Goal: Find specific page/section: Find specific page/section

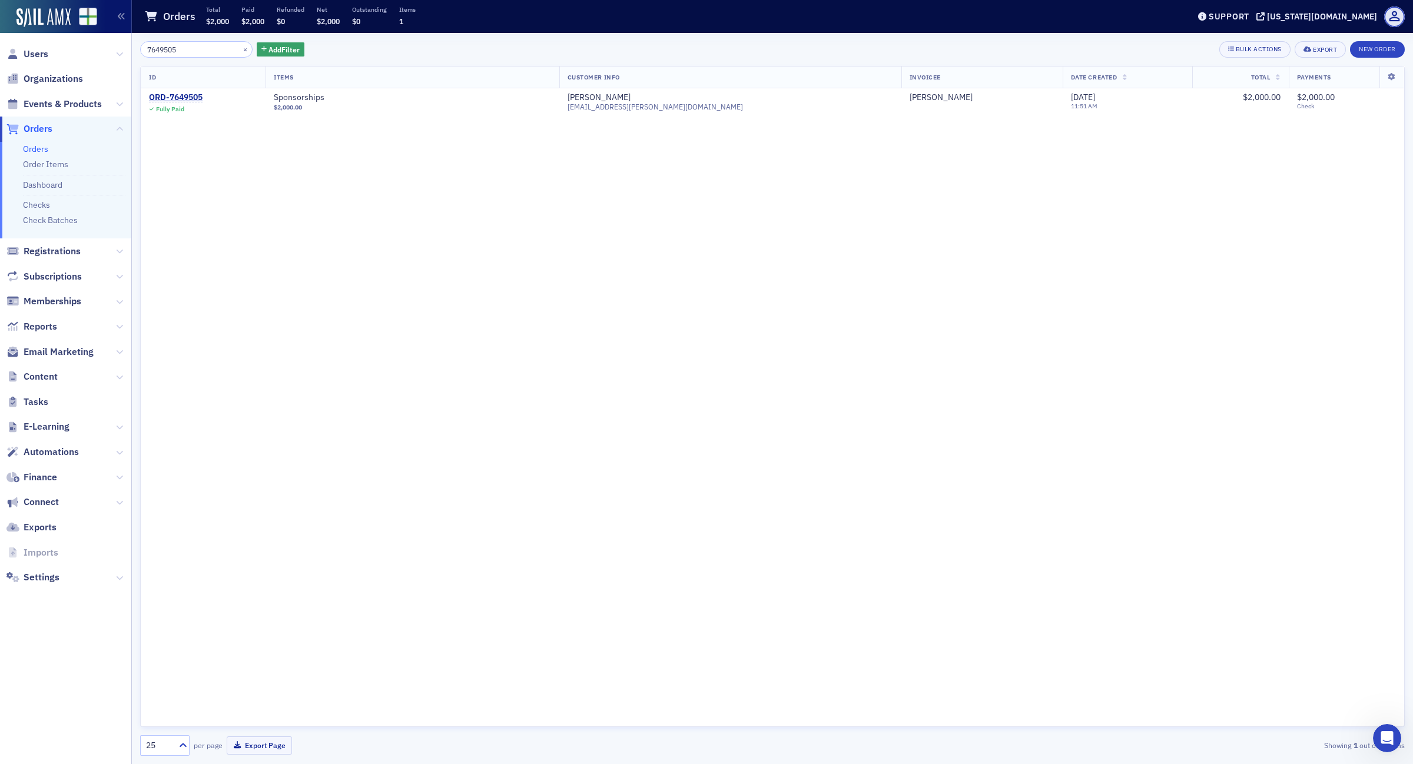
type input "7649505"
click at [200, 96] on div "ORD-7649505" at bounding box center [176, 97] width 54 height 11
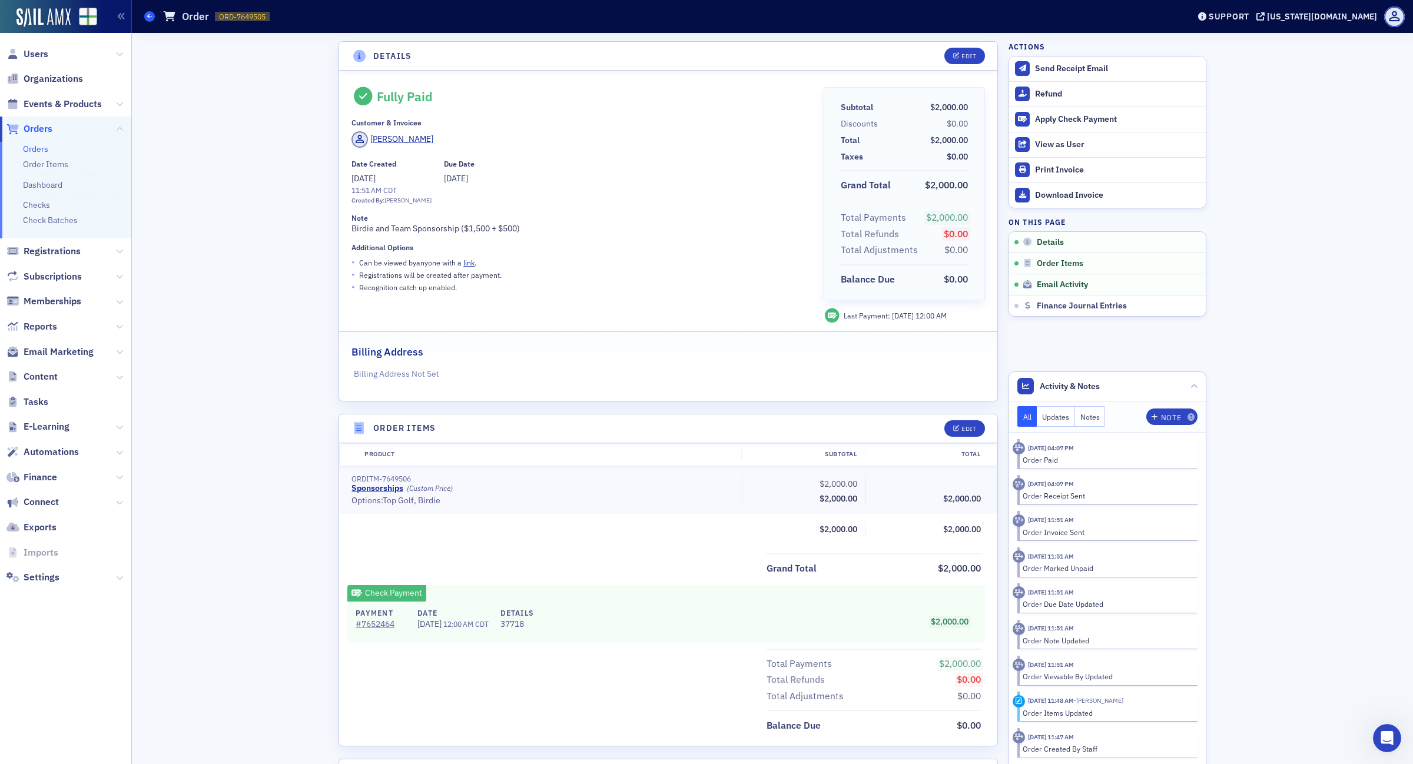
click at [147, 14] on icon at bounding box center [149, 16] width 5 height 5
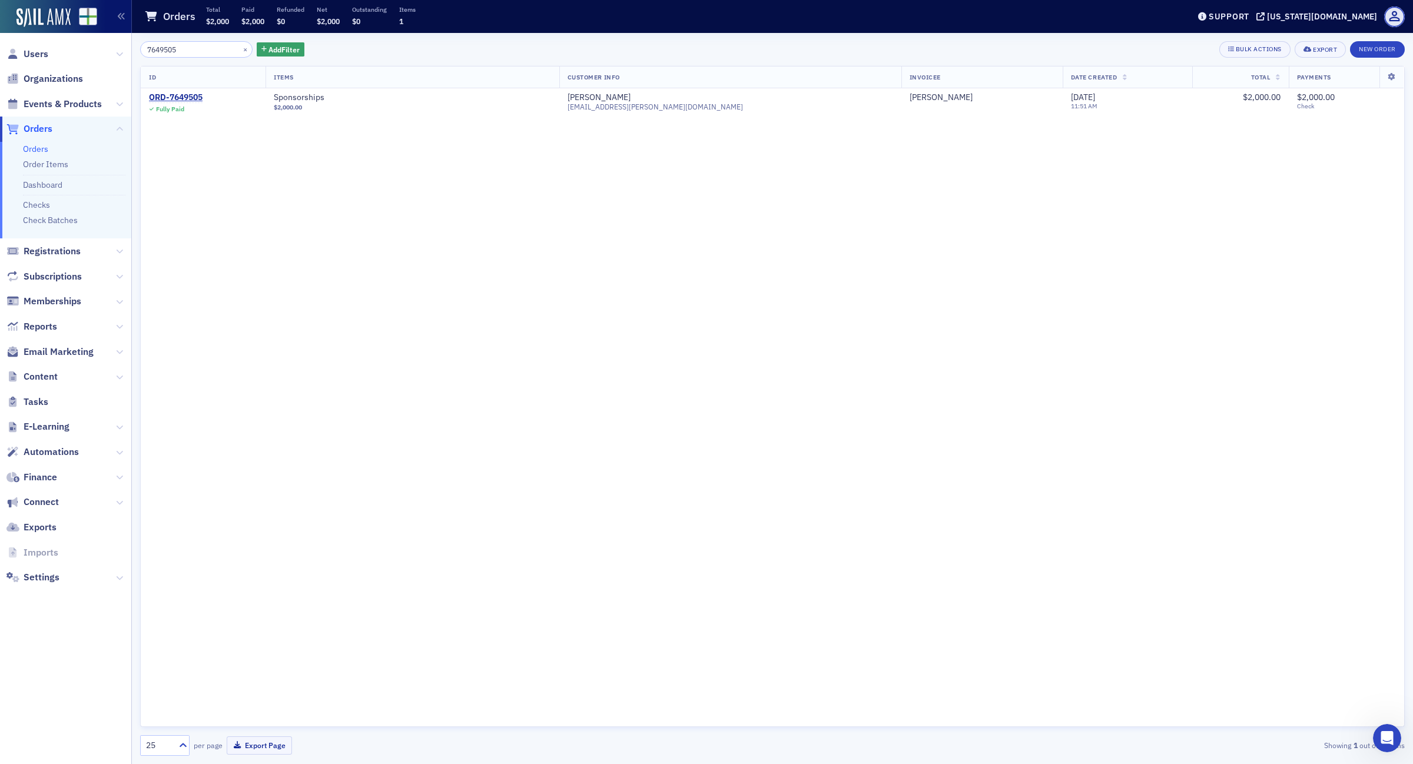
drag, startPoint x: 194, startPoint y: 50, endPoint x: 101, endPoint y: 50, distance: 93.6
click at [102, 50] on div "Users Organizations Events & Products Orders Orders Order Items Dashboard Check…" at bounding box center [706, 382] width 1413 height 764
type input "7630541"
click at [178, 96] on div "ORD-7630541" at bounding box center [176, 97] width 54 height 11
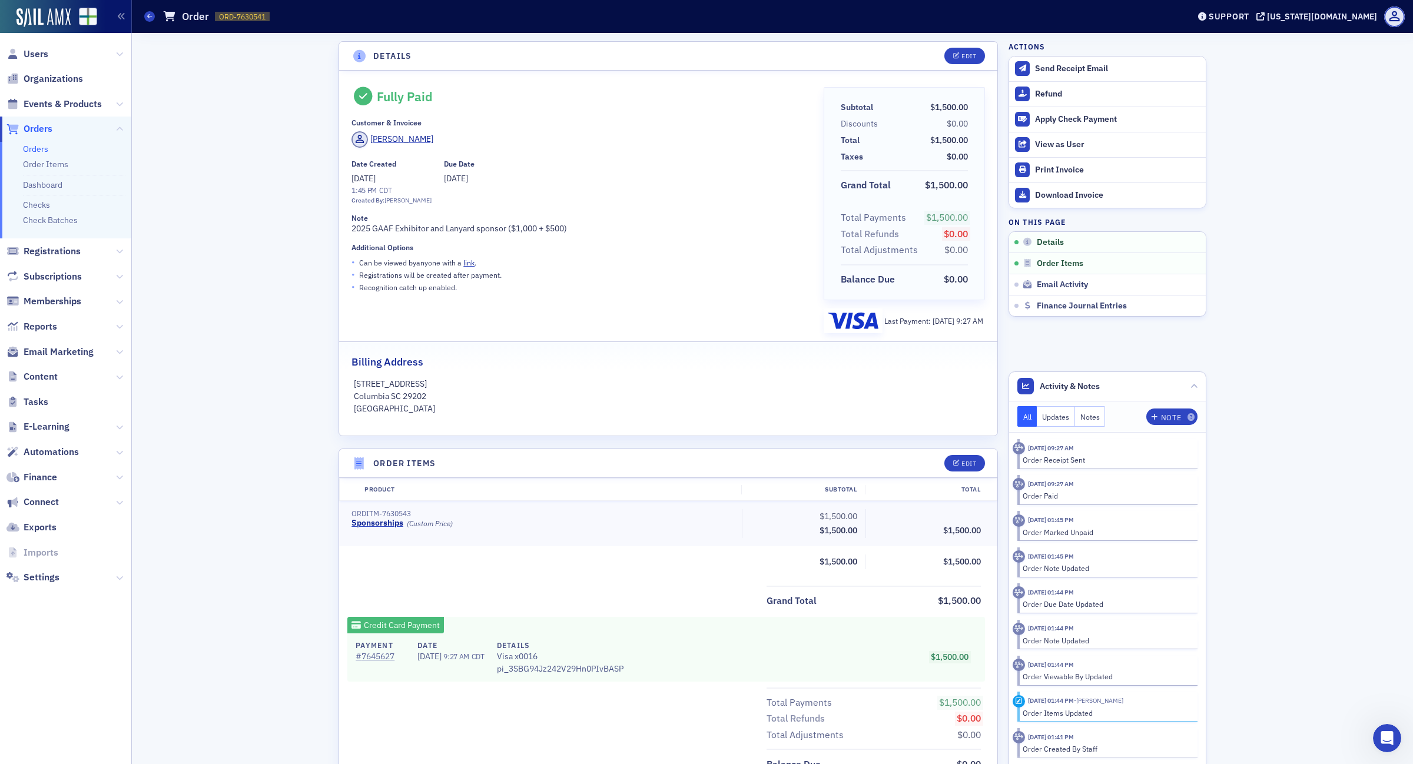
scroll to position [254, 0]
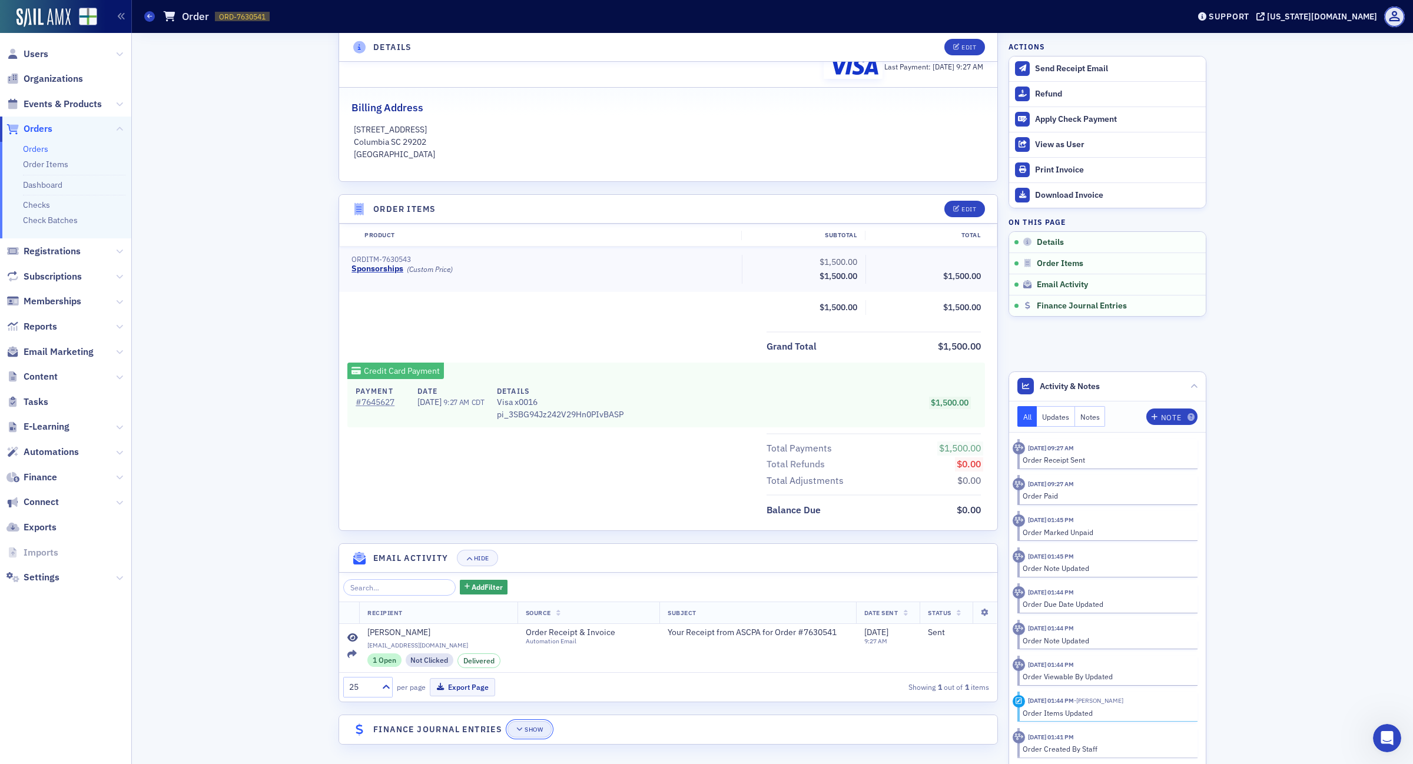
click at [531, 731] on div "Show" at bounding box center [534, 730] width 18 height 6
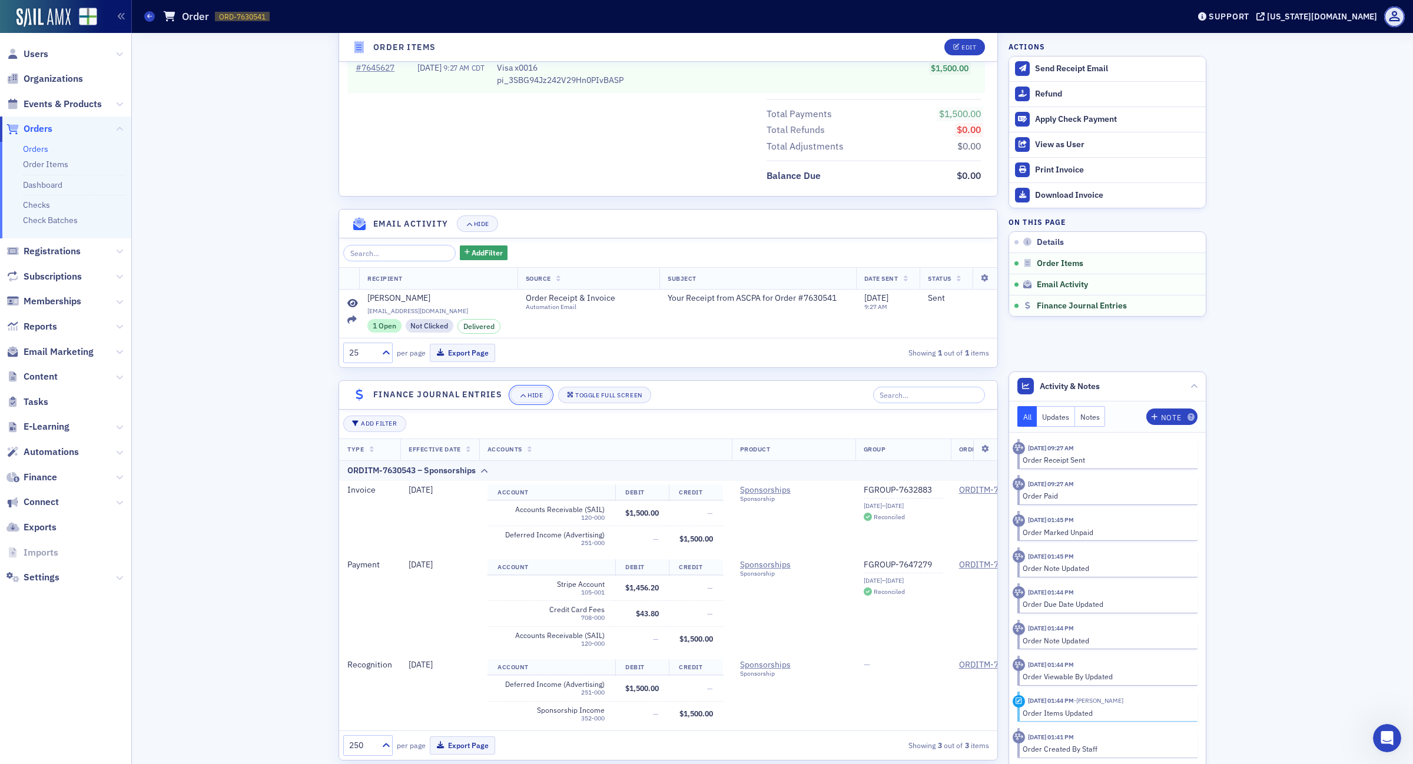
scroll to position [617, 0]
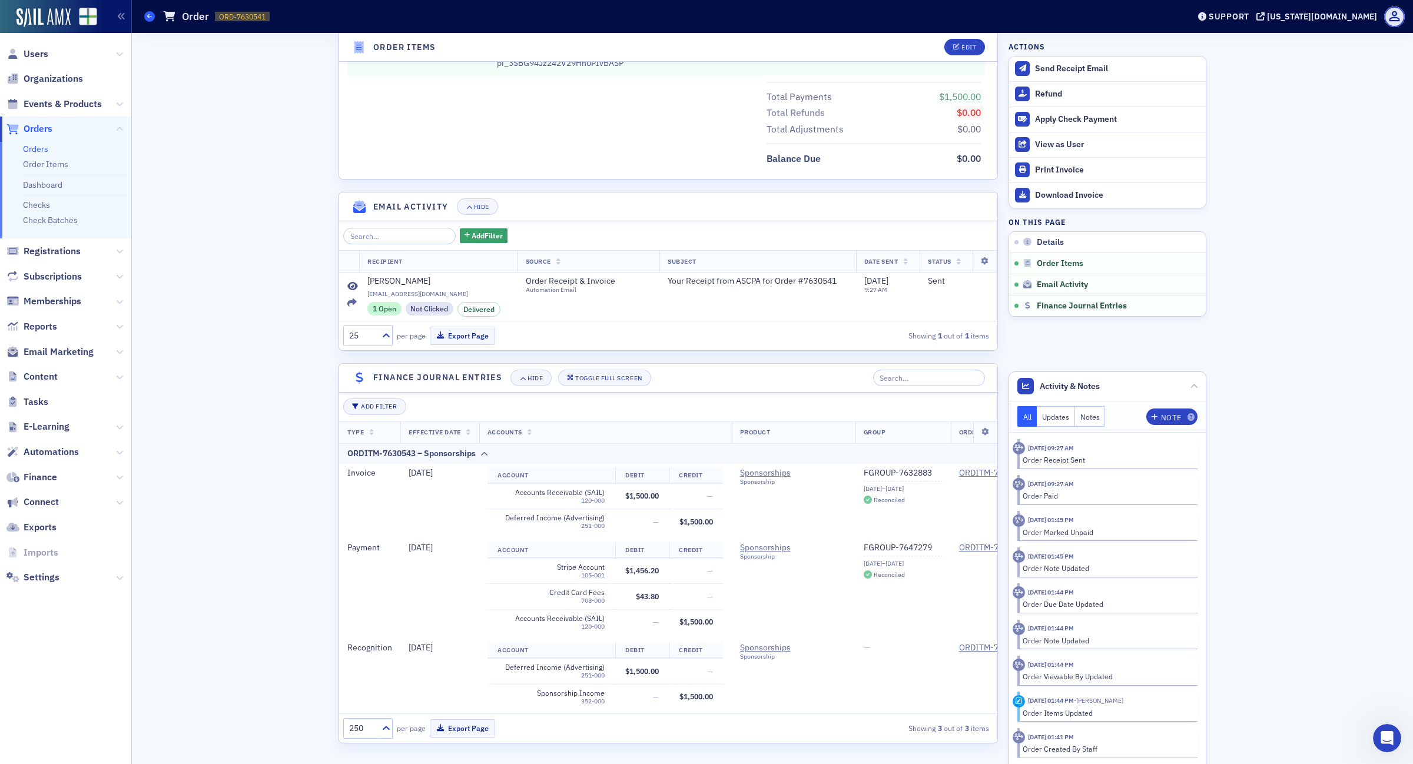
click at [144, 12] on link "Orders" at bounding box center [149, 16] width 11 height 11
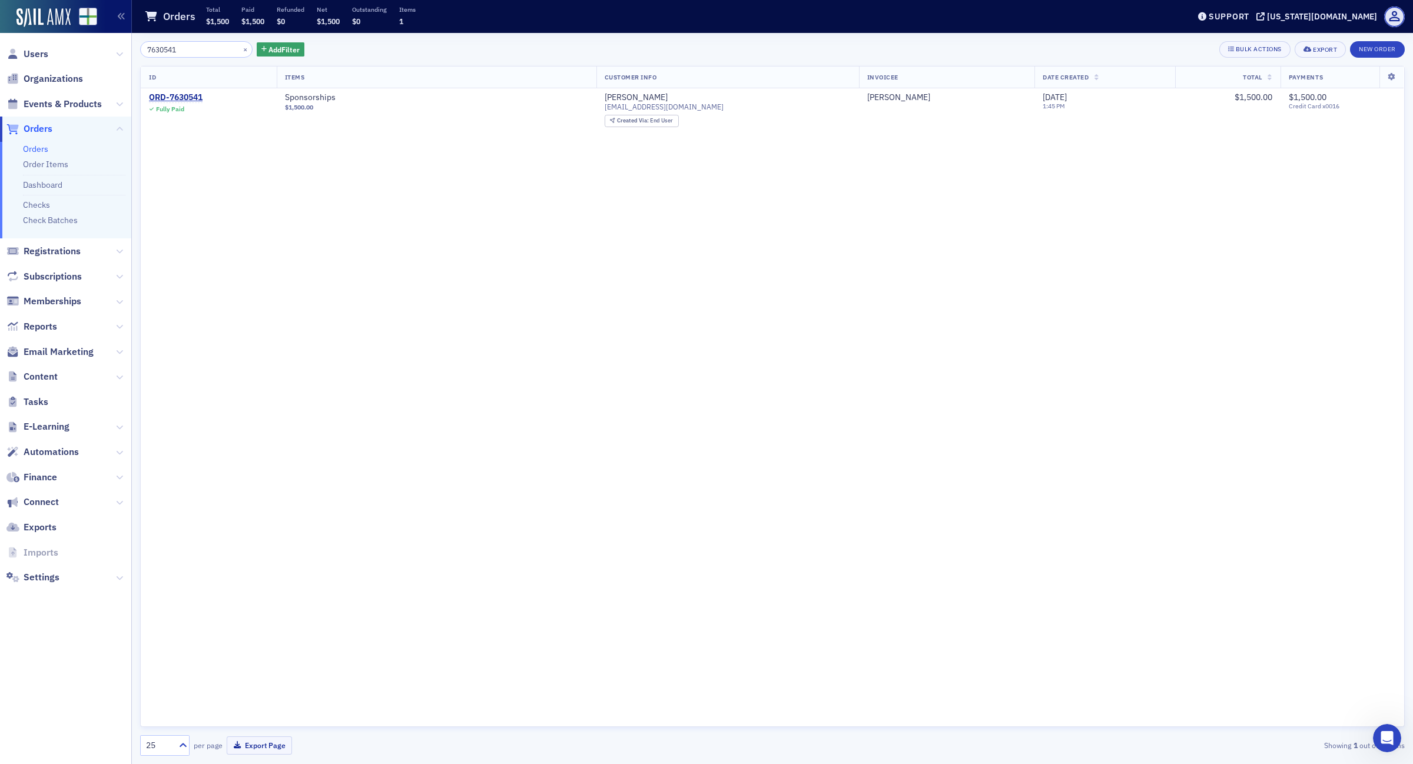
drag, startPoint x: 193, startPoint y: 45, endPoint x: 86, endPoint y: 40, distance: 107.3
click at [86, 40] on div "Users Organizations Events & Products Orders Orders Order Items Dashboard Check…" at bounding box center [706, 382] width 1413 height 764
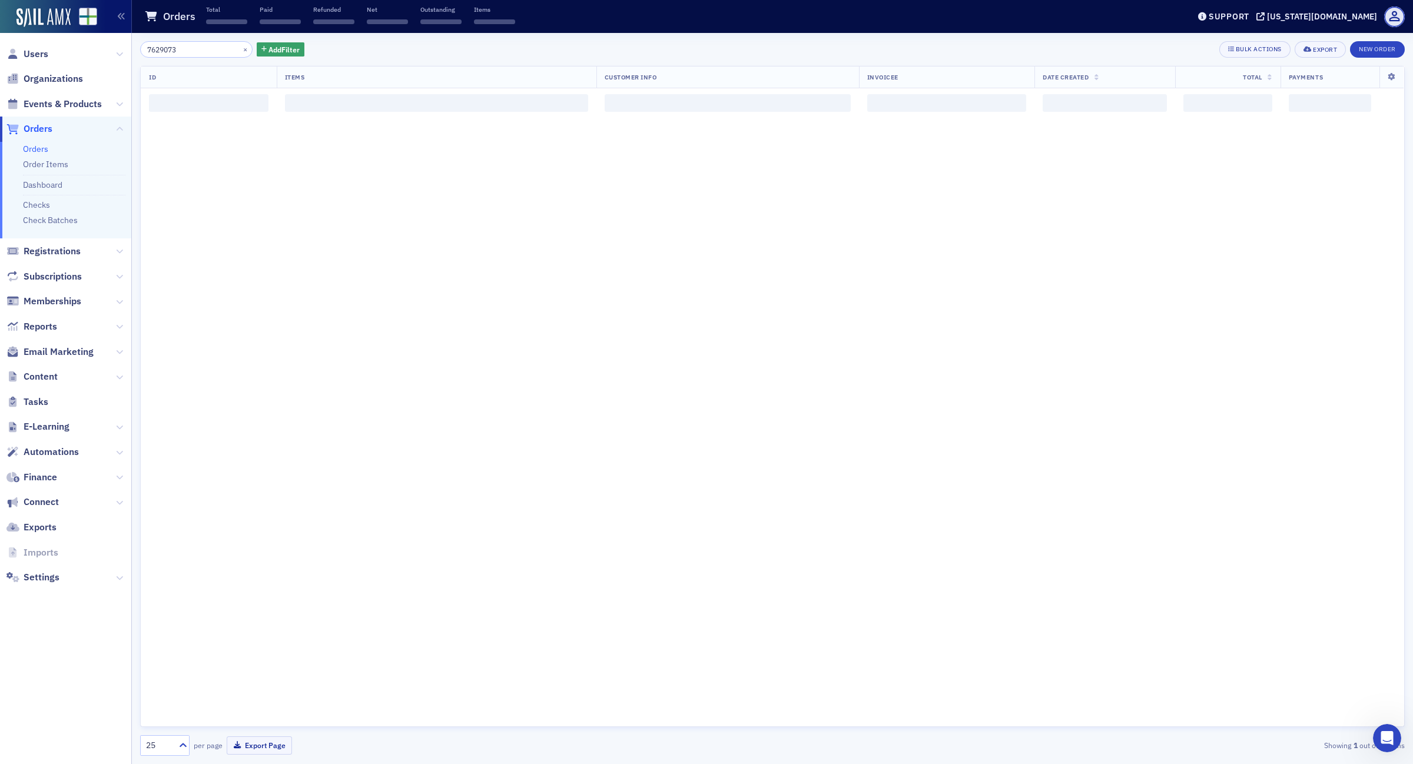
type input "7629073"
click at [196, 100] on div "ORD-7629073" at bounding box center [176, 97] width 54 height 11
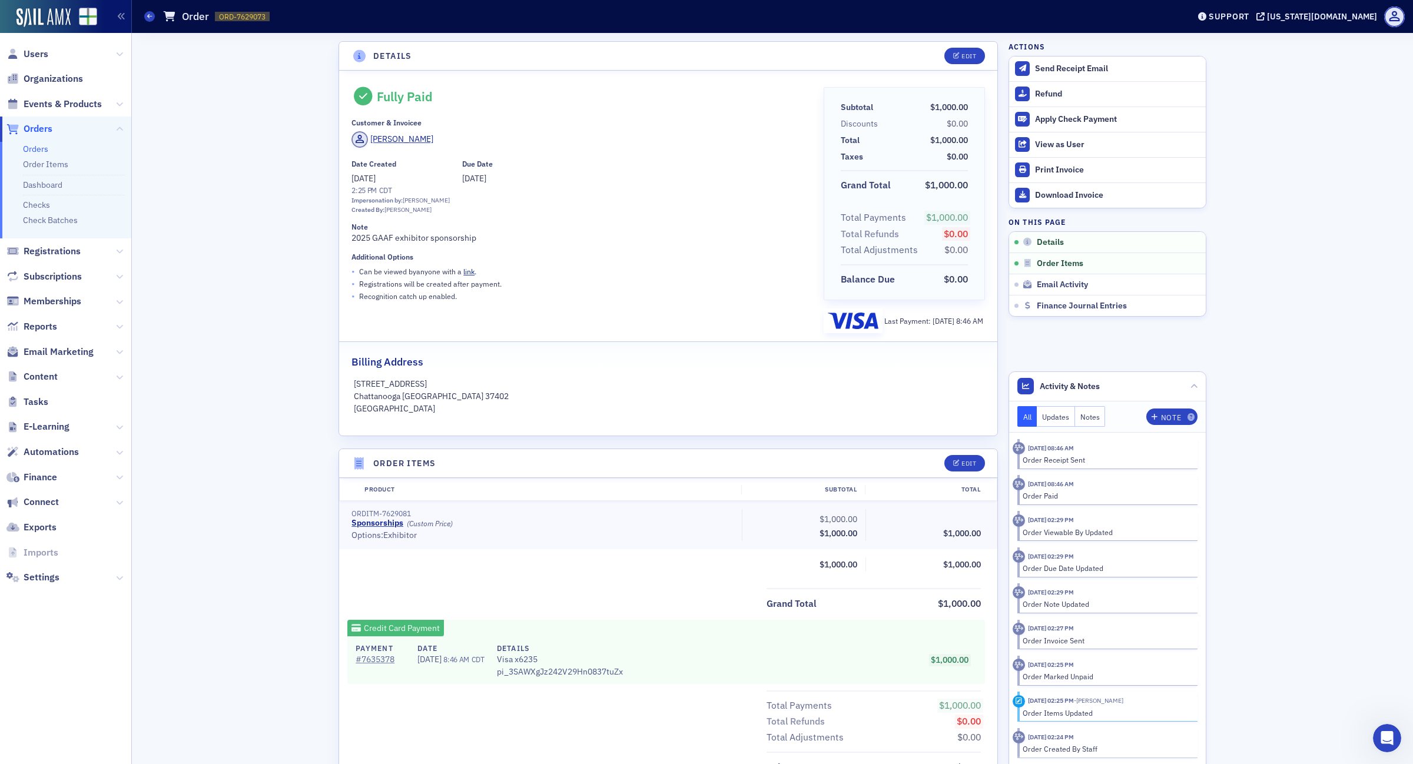
scroll to position [307, 0]
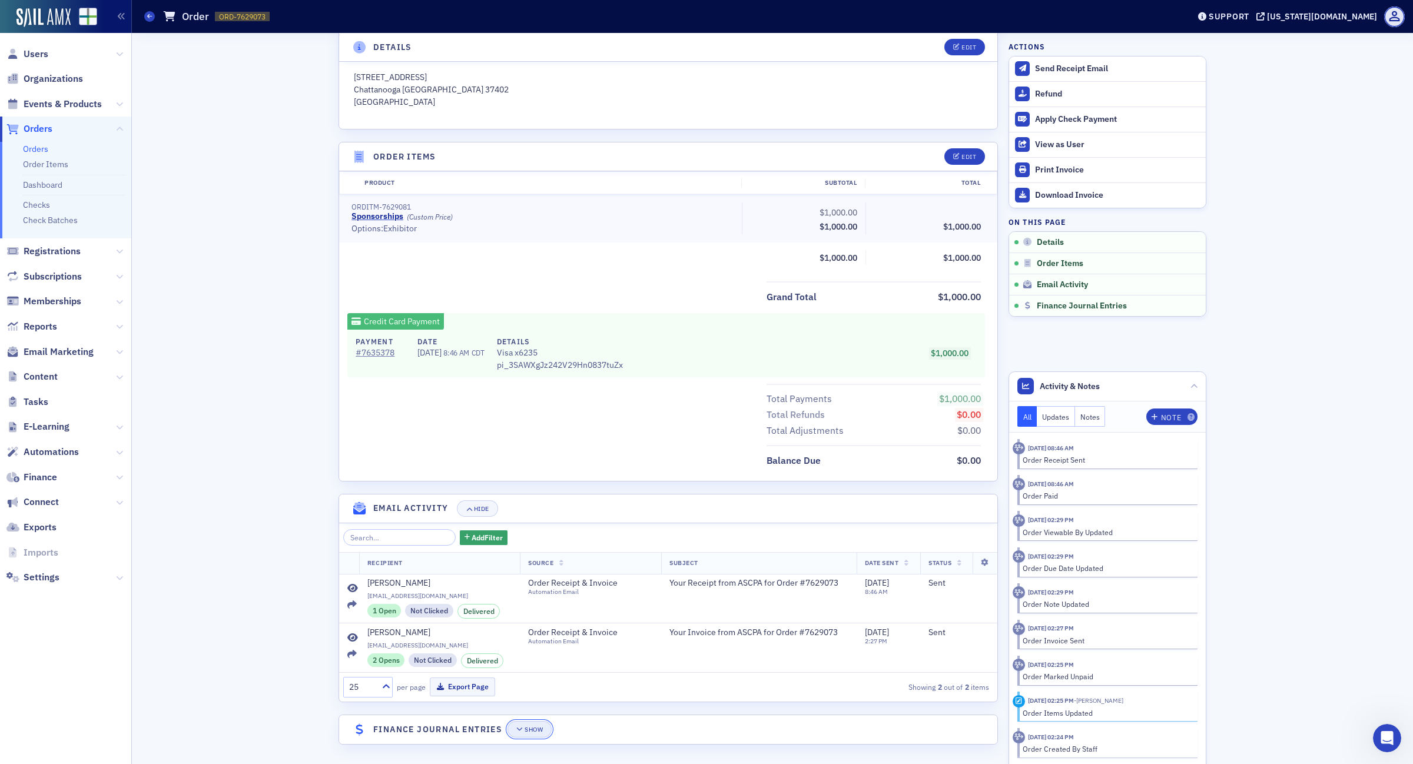
click at [525, 727] on div "Show" at bounding box center [534, 730] width 18 height 6
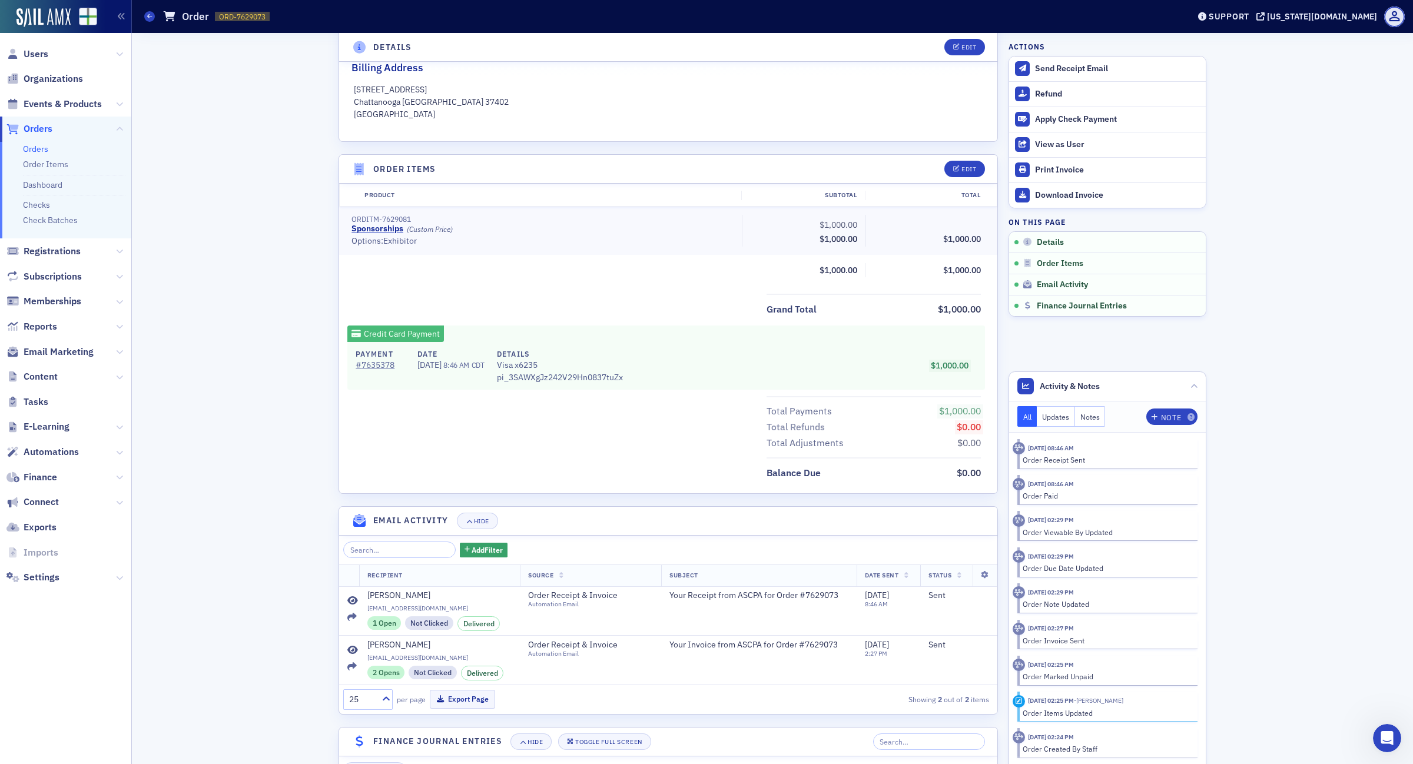
scroll to position [368, 0]
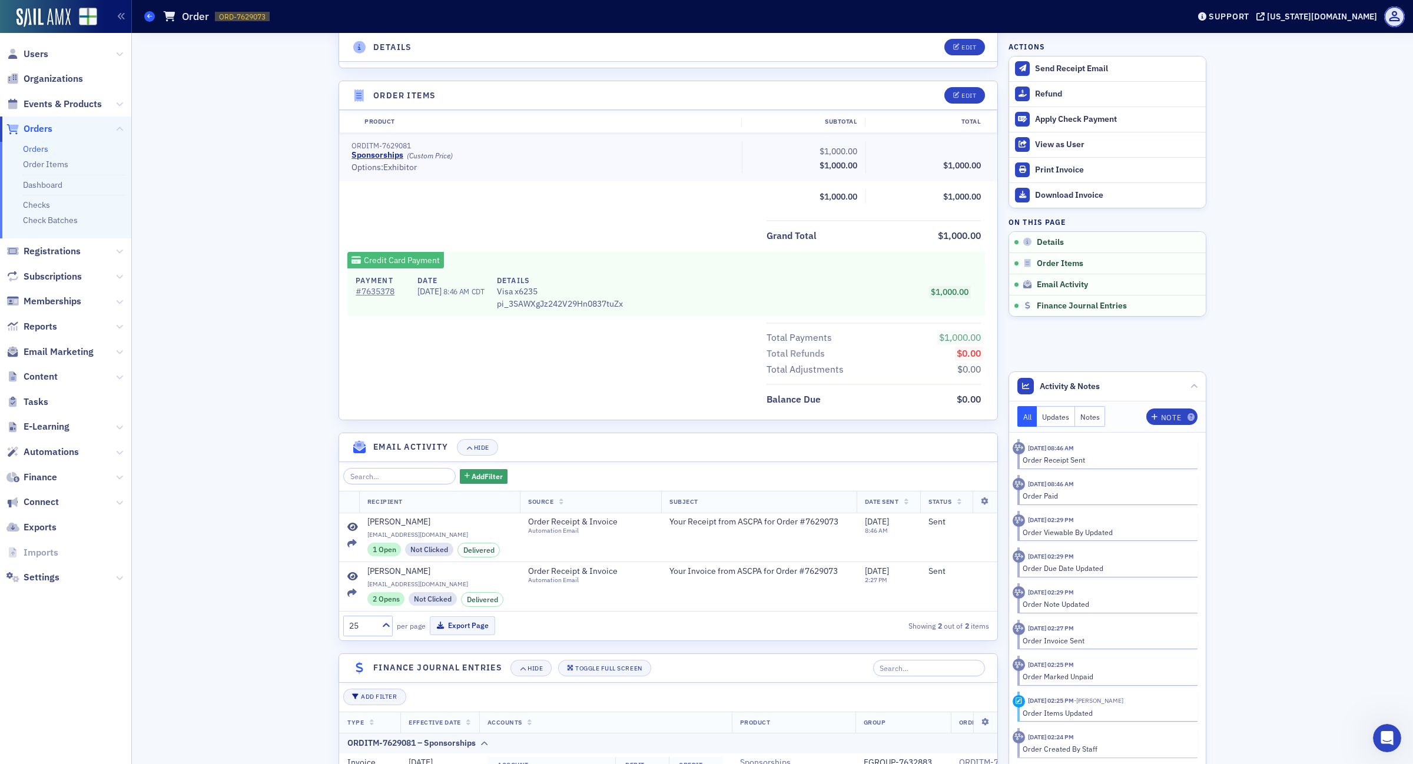
click at [148, 15] on icon at bounding box center [149, 16] width 5 height 5
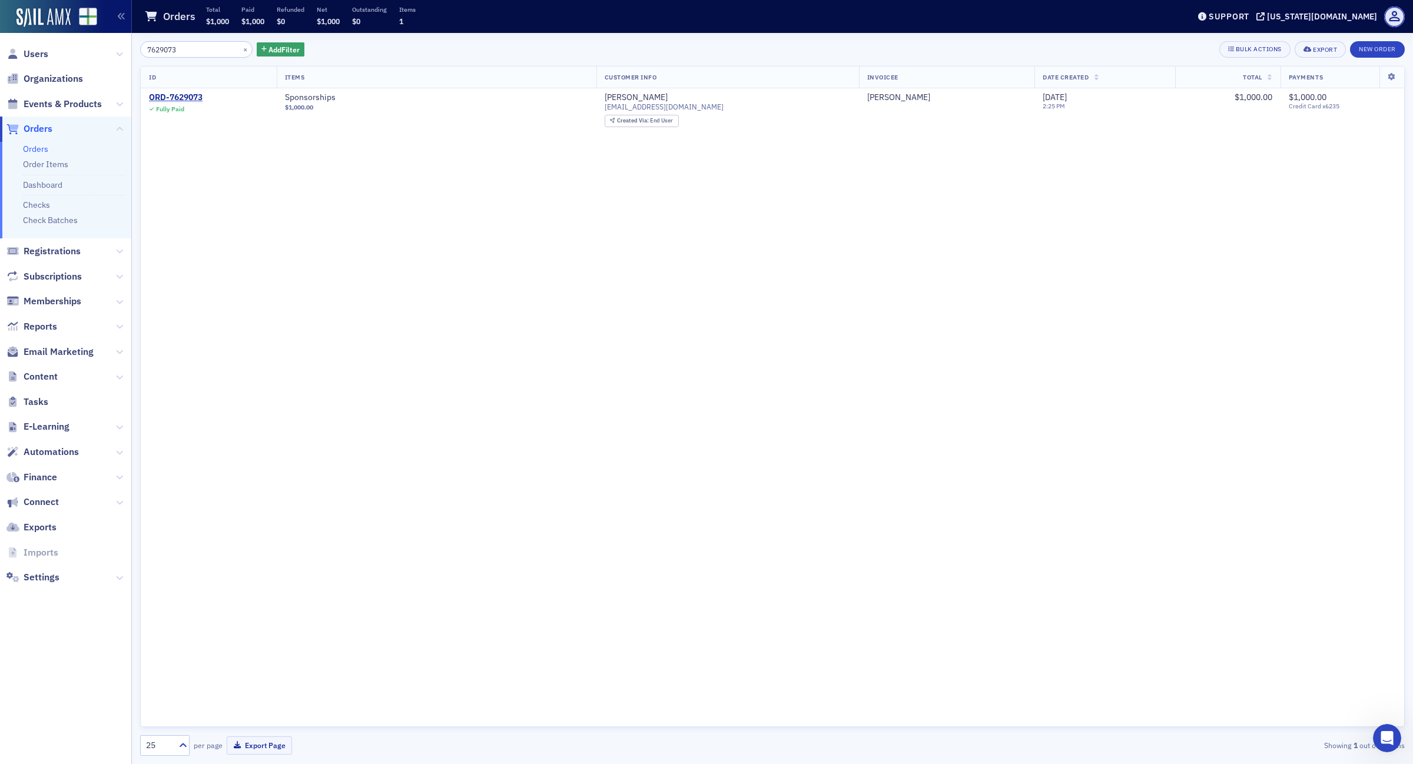
drag, startPoint x: 190, startPoint y: 51, endPoint x: 62, endPoint y: 51, distance: 127.8
click at [62, 51] on div "Users Organizations Events & Products Orders Orders Order Items Dashboard Check…" at bounding box center [706, 382] width 1413 height 764
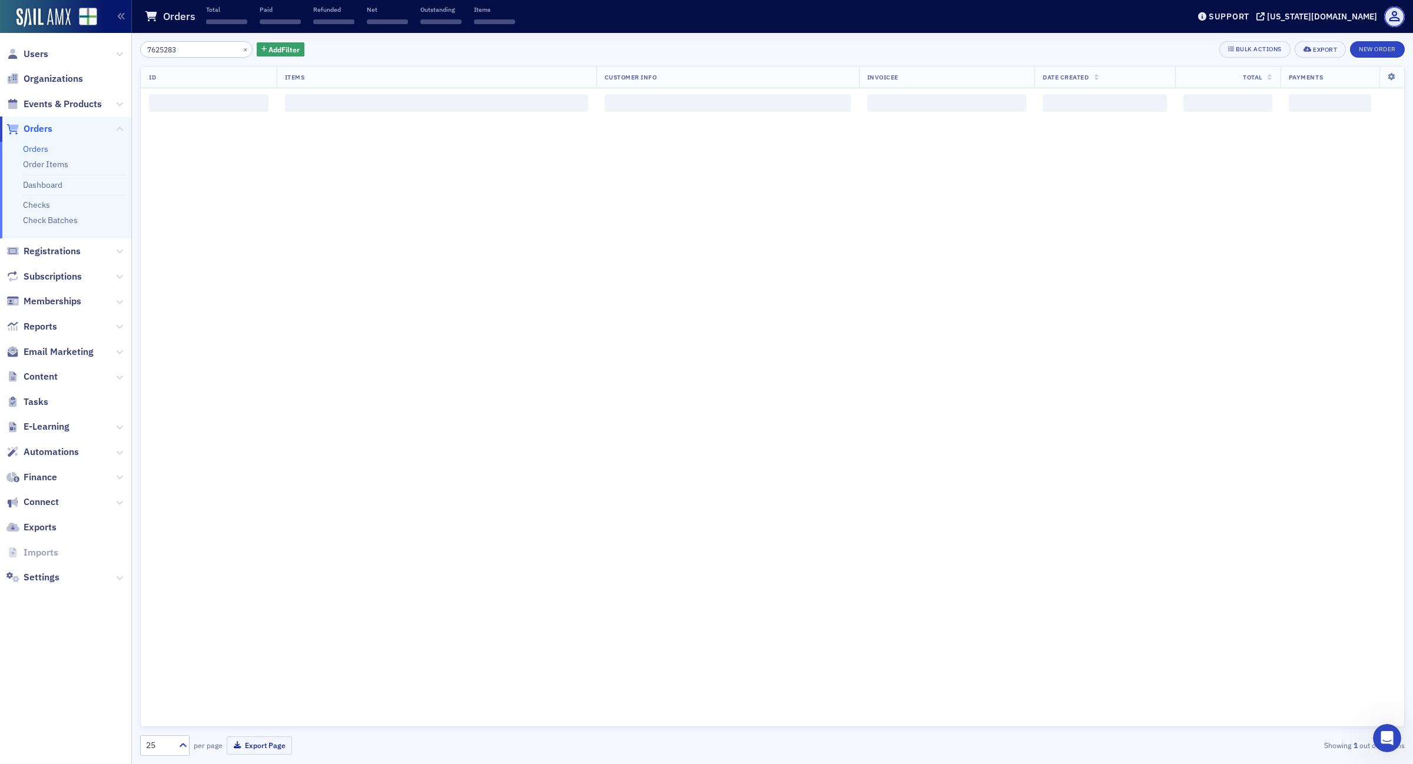
type input "7625283"
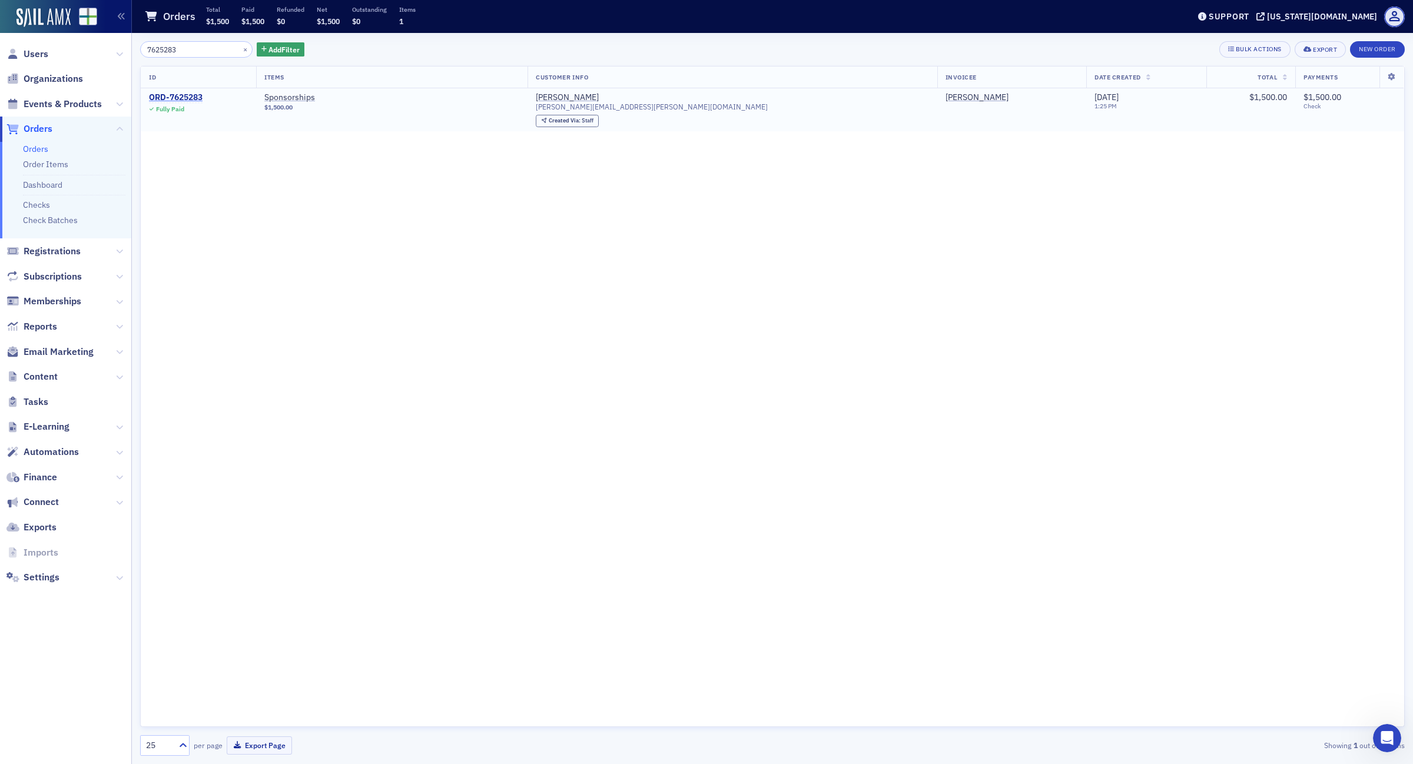
click at [196, 95] on div "ORD-7625283" at bounding box center [176, 97] width 54 height 11
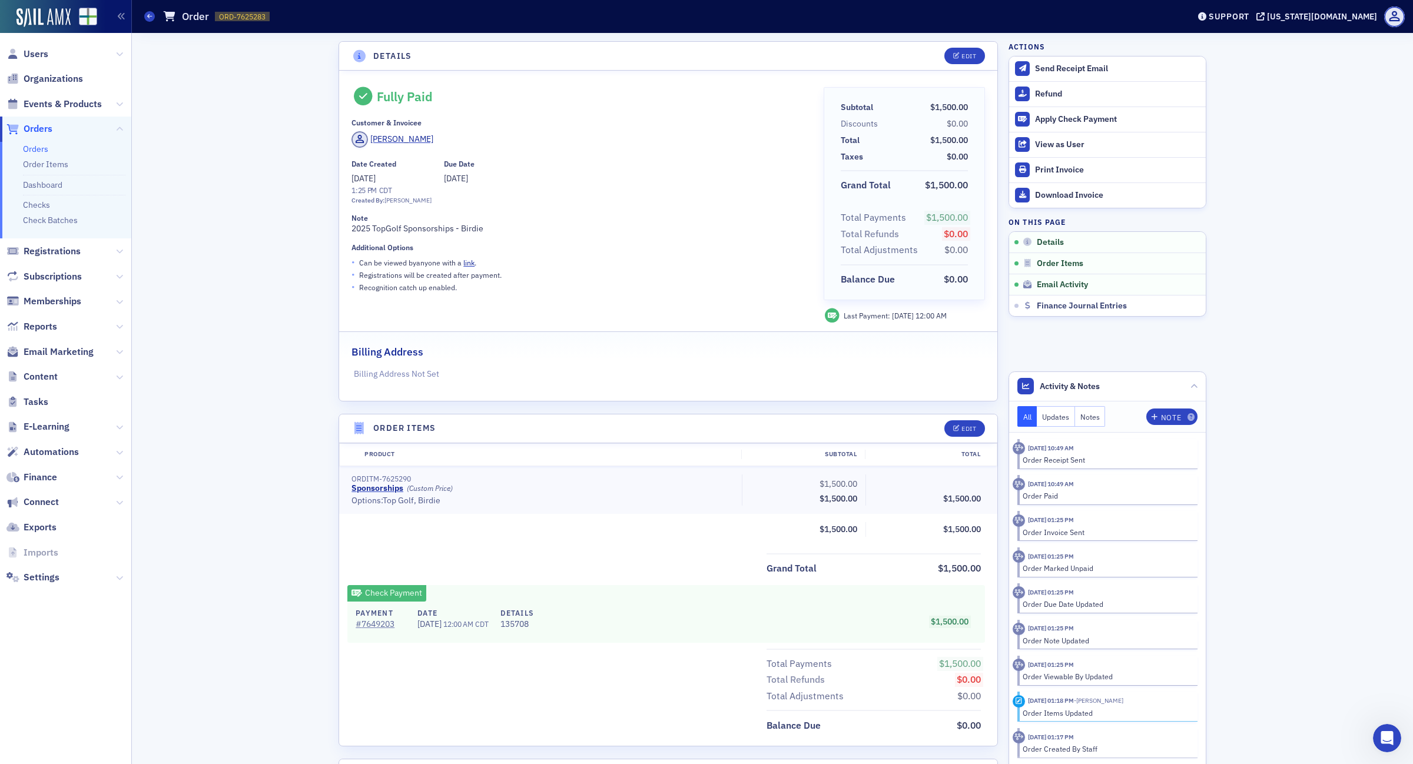
scroll to position [266, 0]
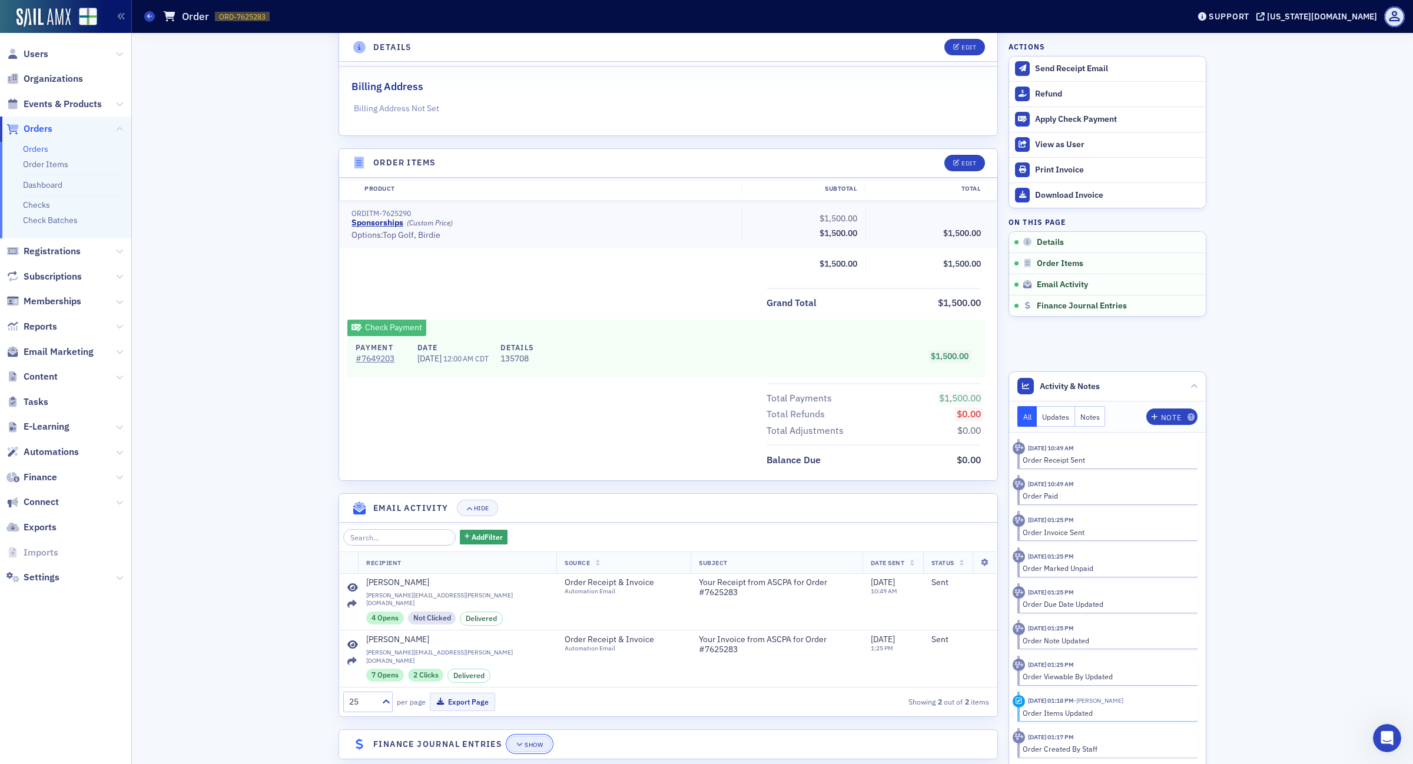
click at [534, 736] on button "Show" at bounding box center [530, 744] width 44 height 16
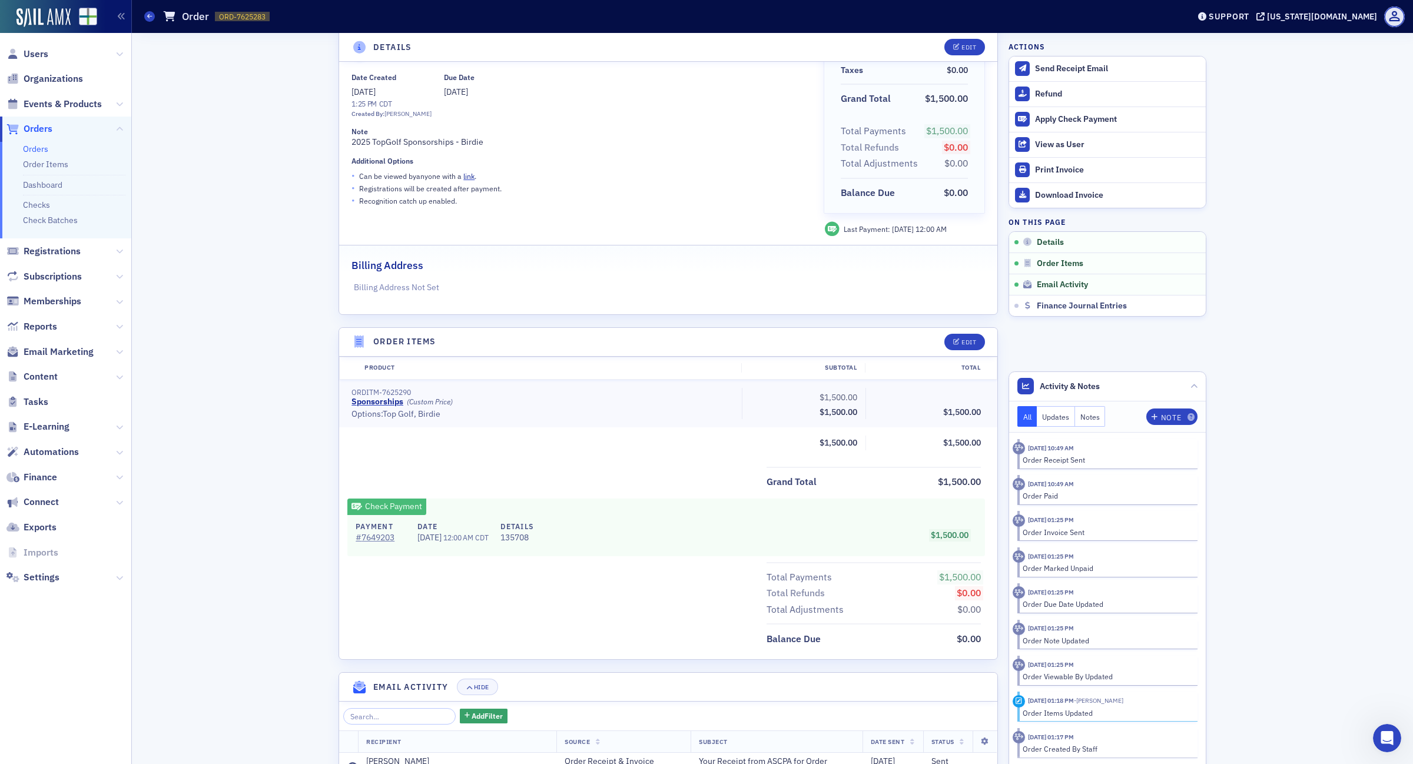
scroll to position [0, 0]
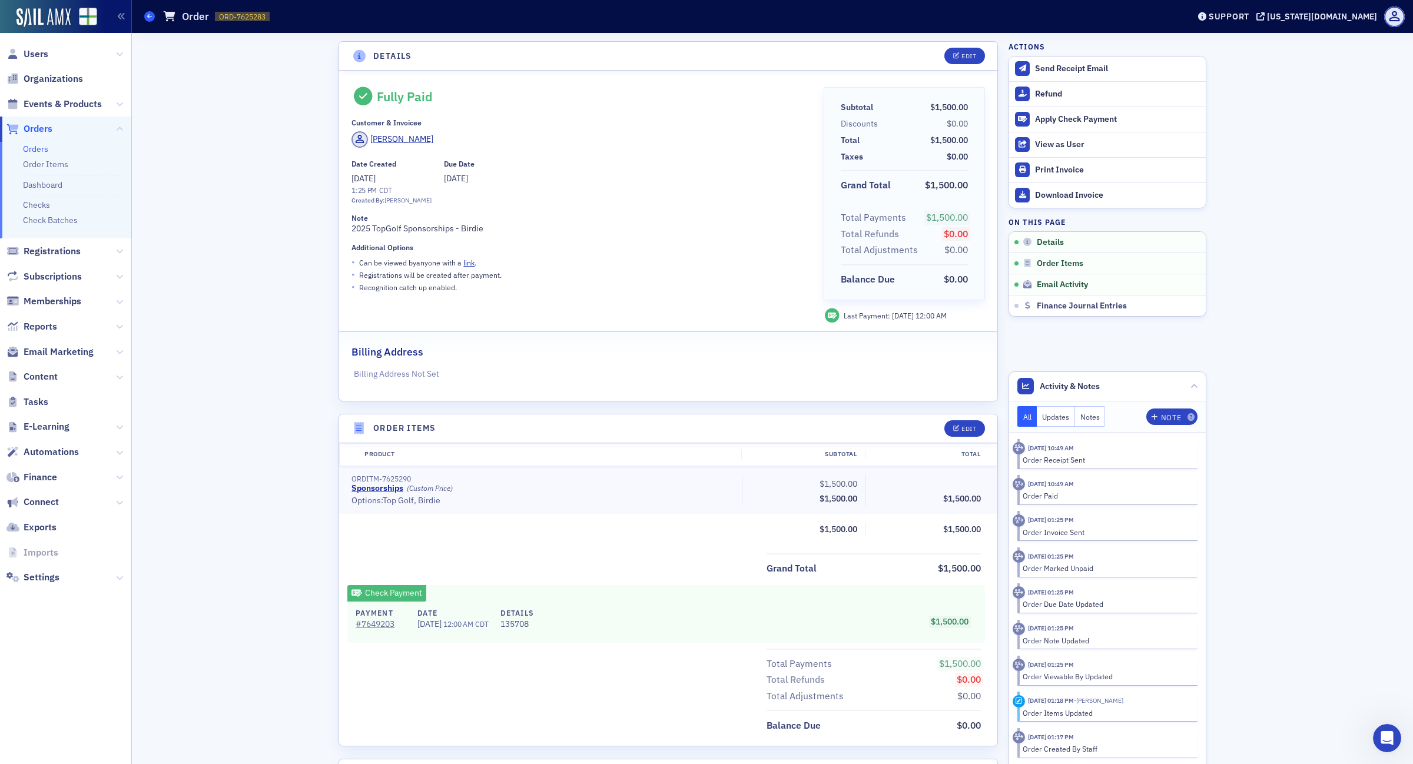
click at [149, 15] on icon at bounding box center [149, 16] width 5 height 5
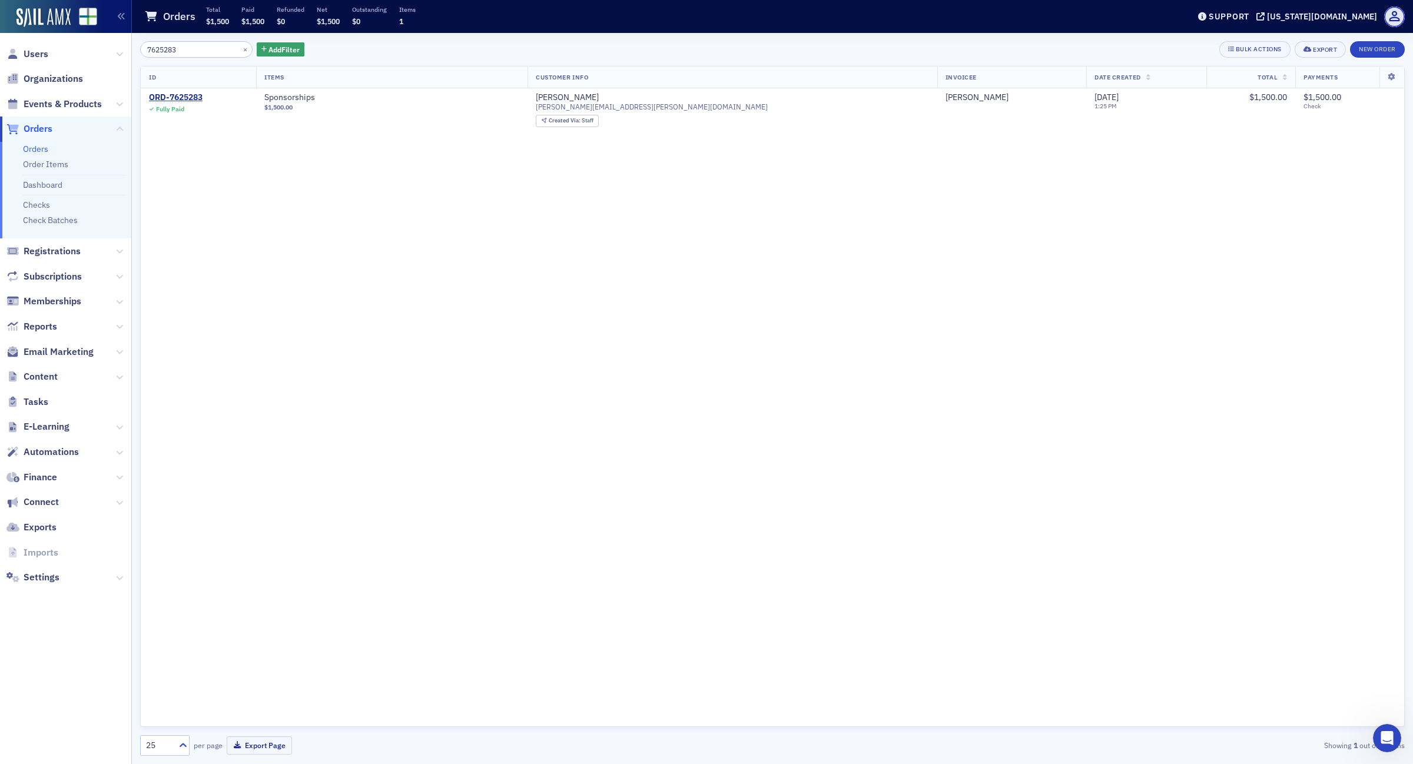
drag, startPoint x: 218, startPoint y: 51, endPoint x: 99, endPoint y: 51, distance: 119.0
click at [99, 51] on div "Users Organizations Events & Products Orders Orders Order Items Dashboard Check…" at bounding box center [706, 382] width 1413 height 764
type input "7611872"
click at [187, 94] on div "ORD-7611872" at bounding box center [176, 97] width 54 height 11
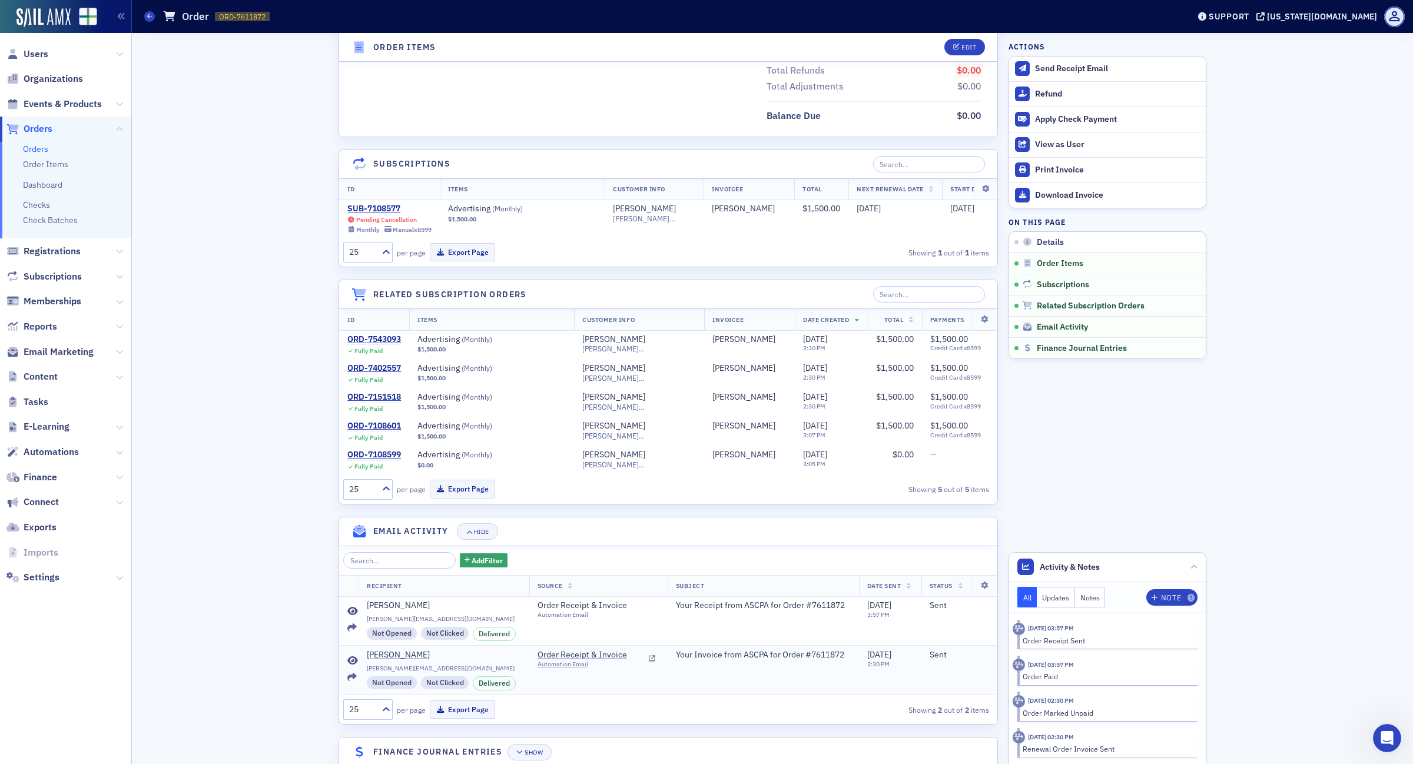
scroll to position [698, 0]
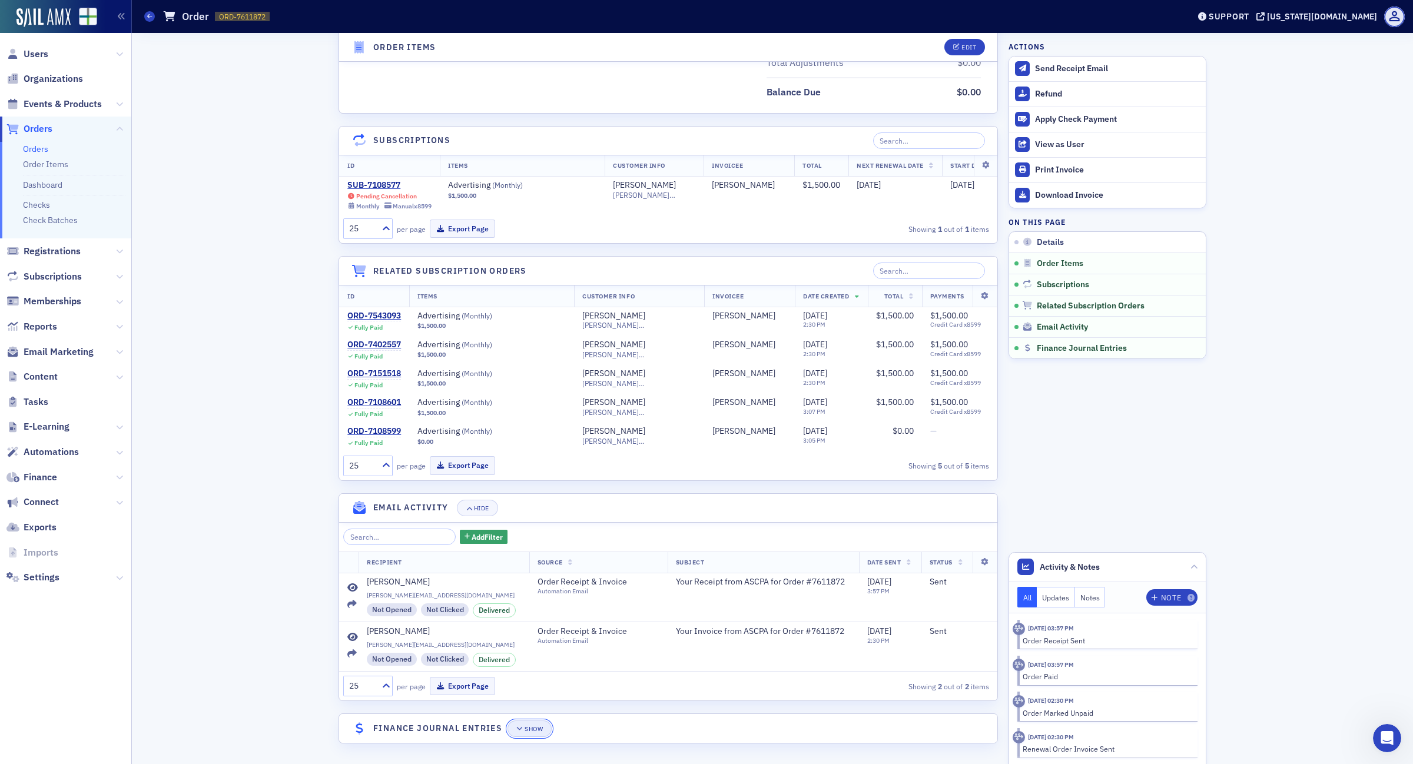
click at [539, 721] on button "Show" at bounding box center [530, 729] width 44 height 16
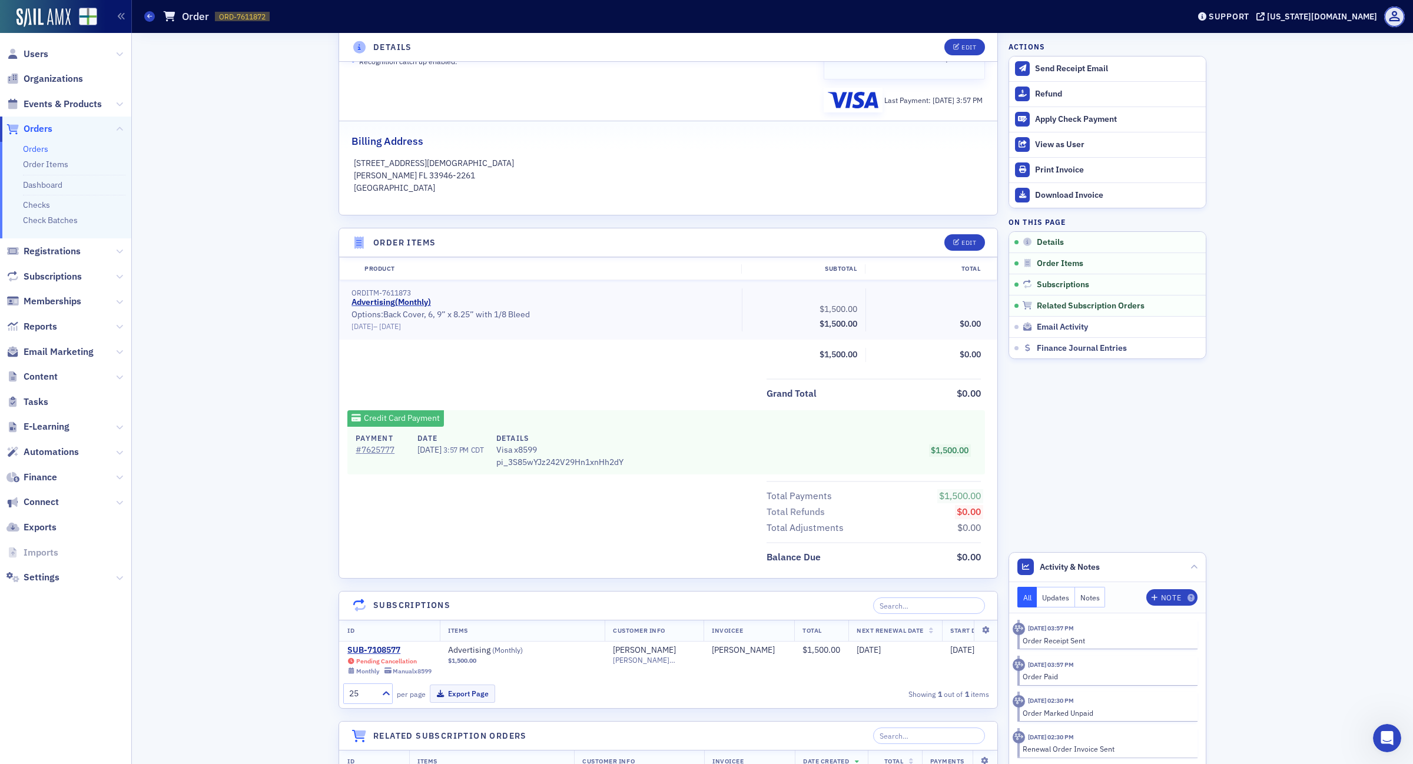
scroll to position [0, 0]
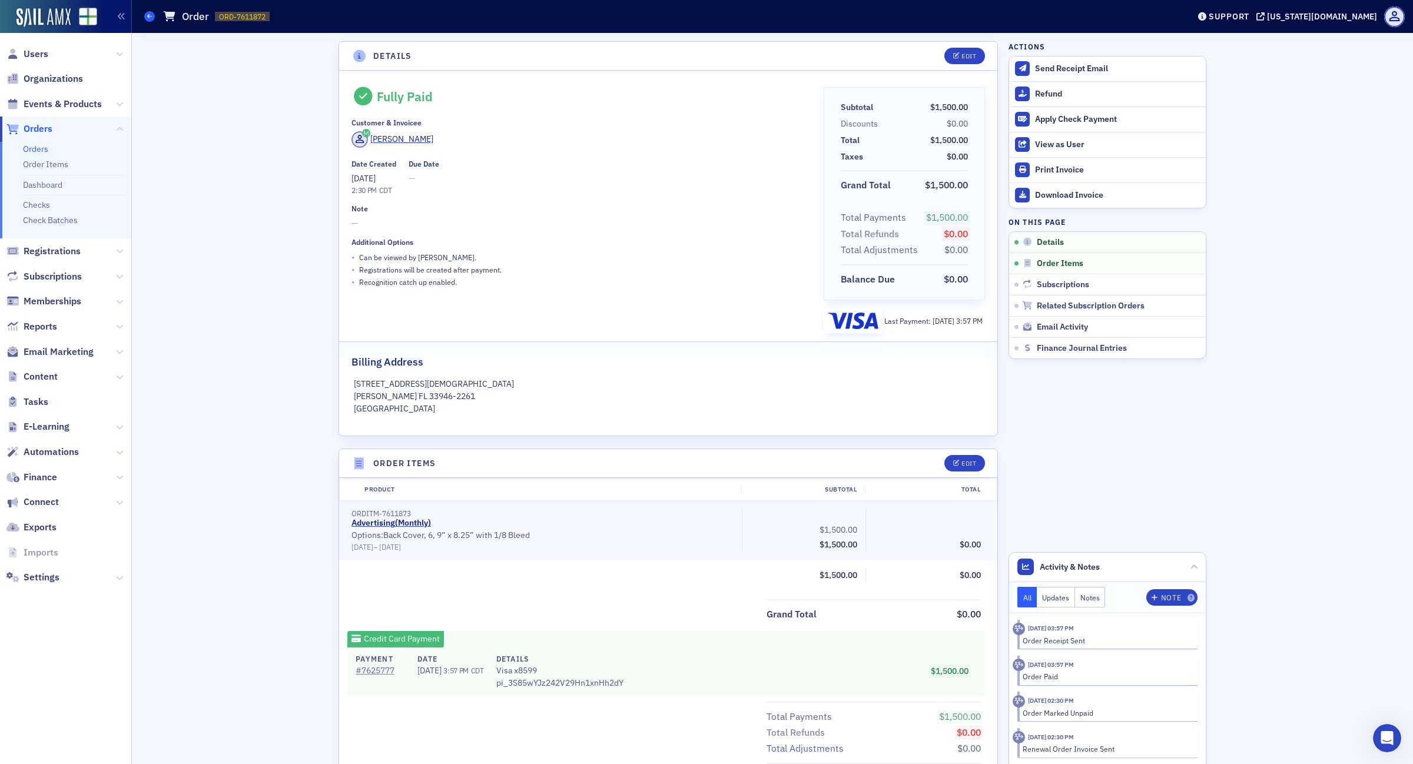
click at [149, 15] on icon at bounding box center [149, 16] width 5 height 5
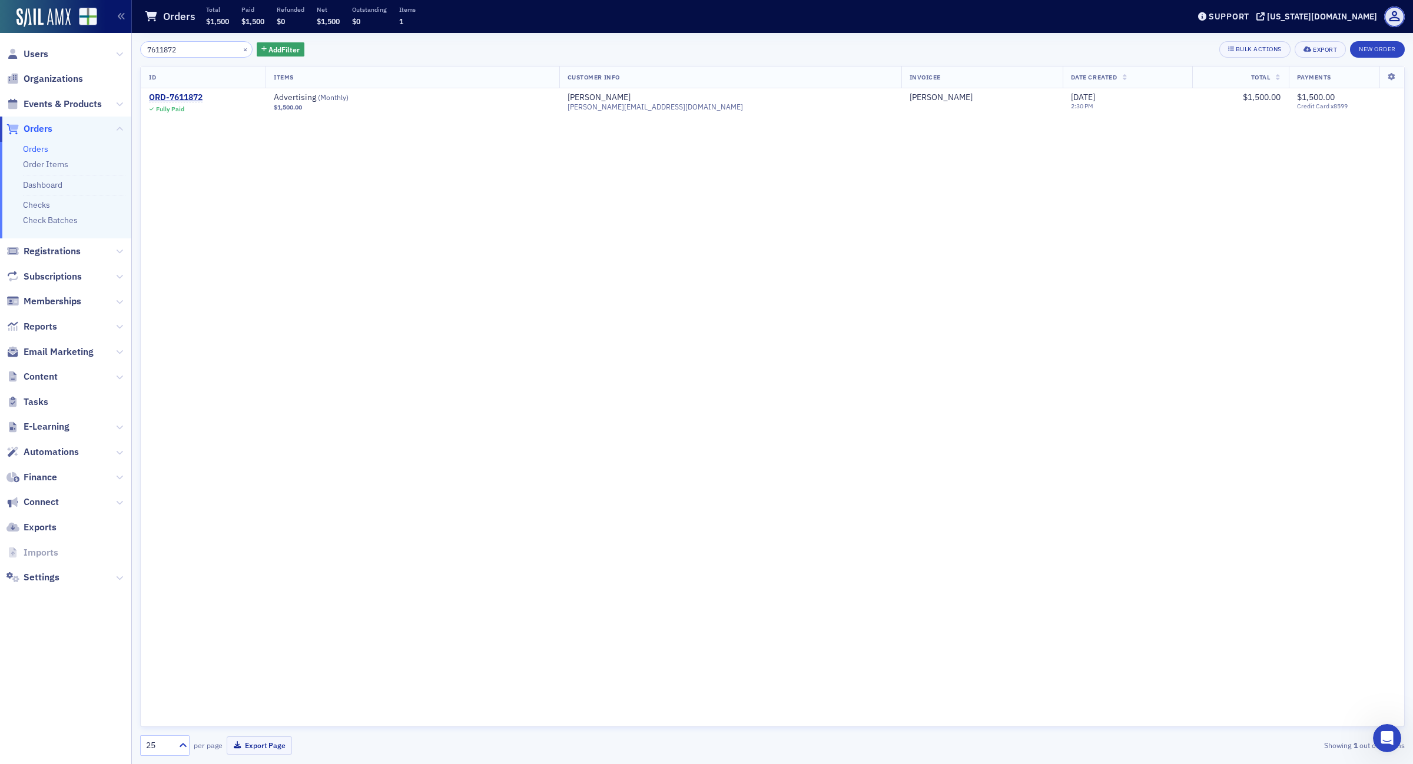
drag, startPoint x: 195, startPoint y: 50, endPoint x: 53, endPoint y: 35, distance: 142.7
click at [55, 37] on div "Users Organizations Events & Products Orders Orders Order Items Dashboard Check…" at bounding box center [706, 382] width 1413 height 764
click at [198, 100] on div "ORD-7611872" at bounding box center [176, 97] width 54 height 11
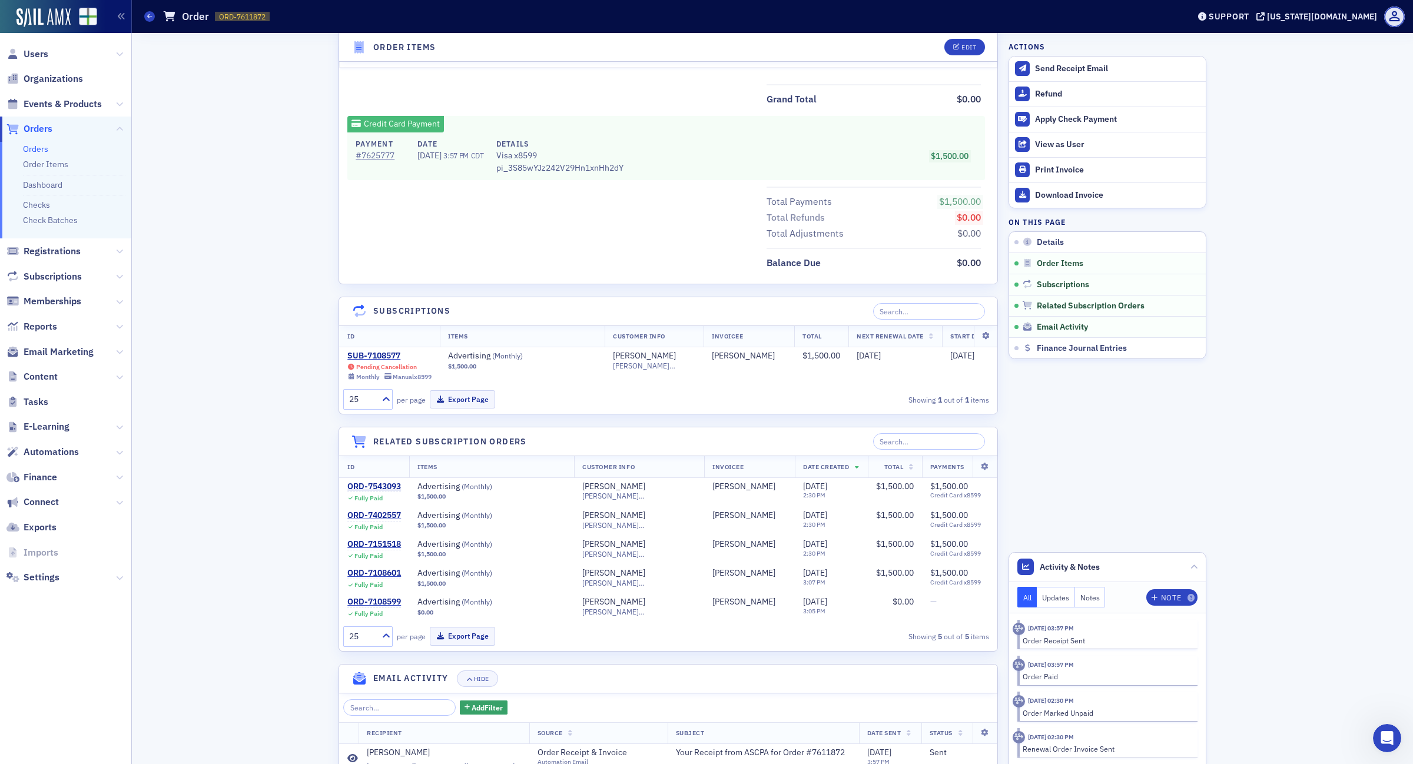
scroll to position [698, 0]
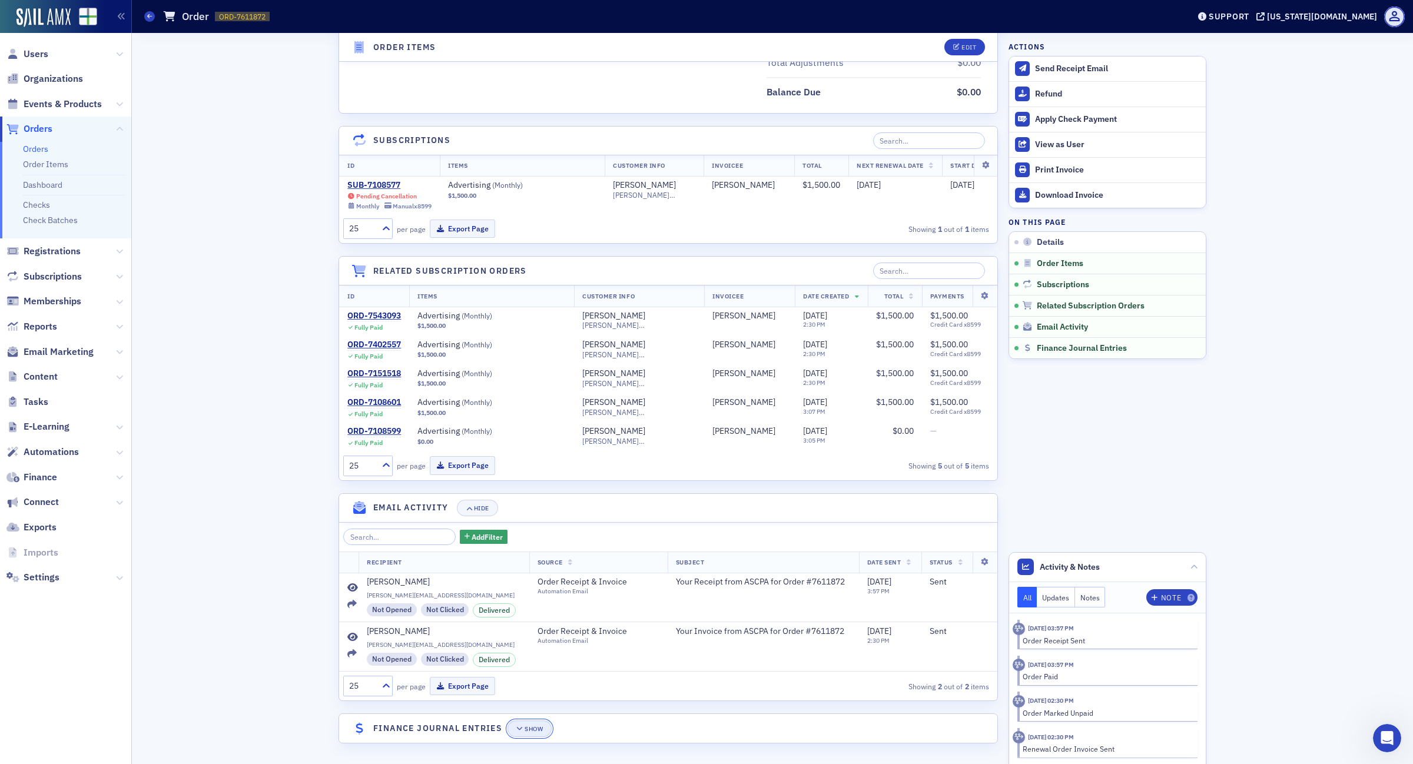
click at [520, 727] on span "Show" at bounding box center [529, 729] width 27 height 6
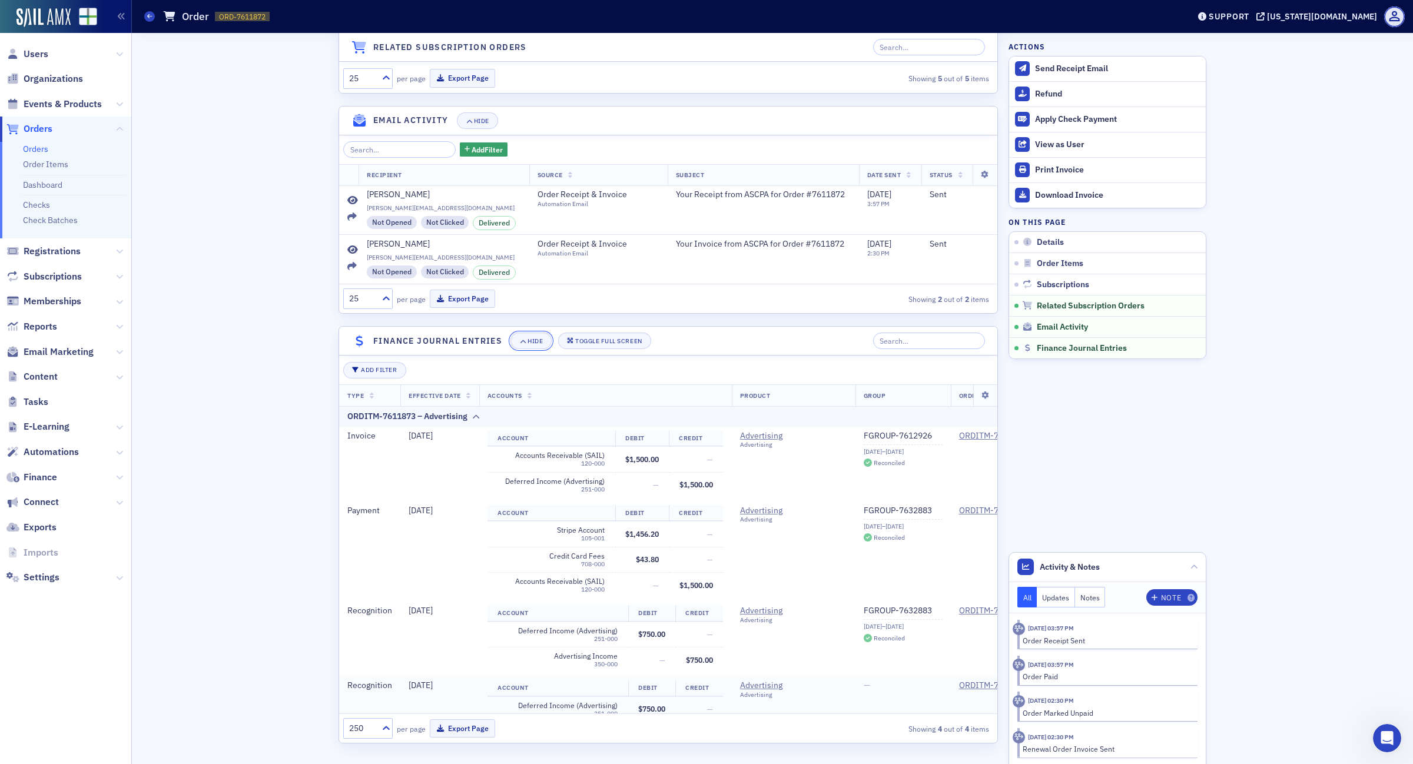
scroll to position [50, 0]
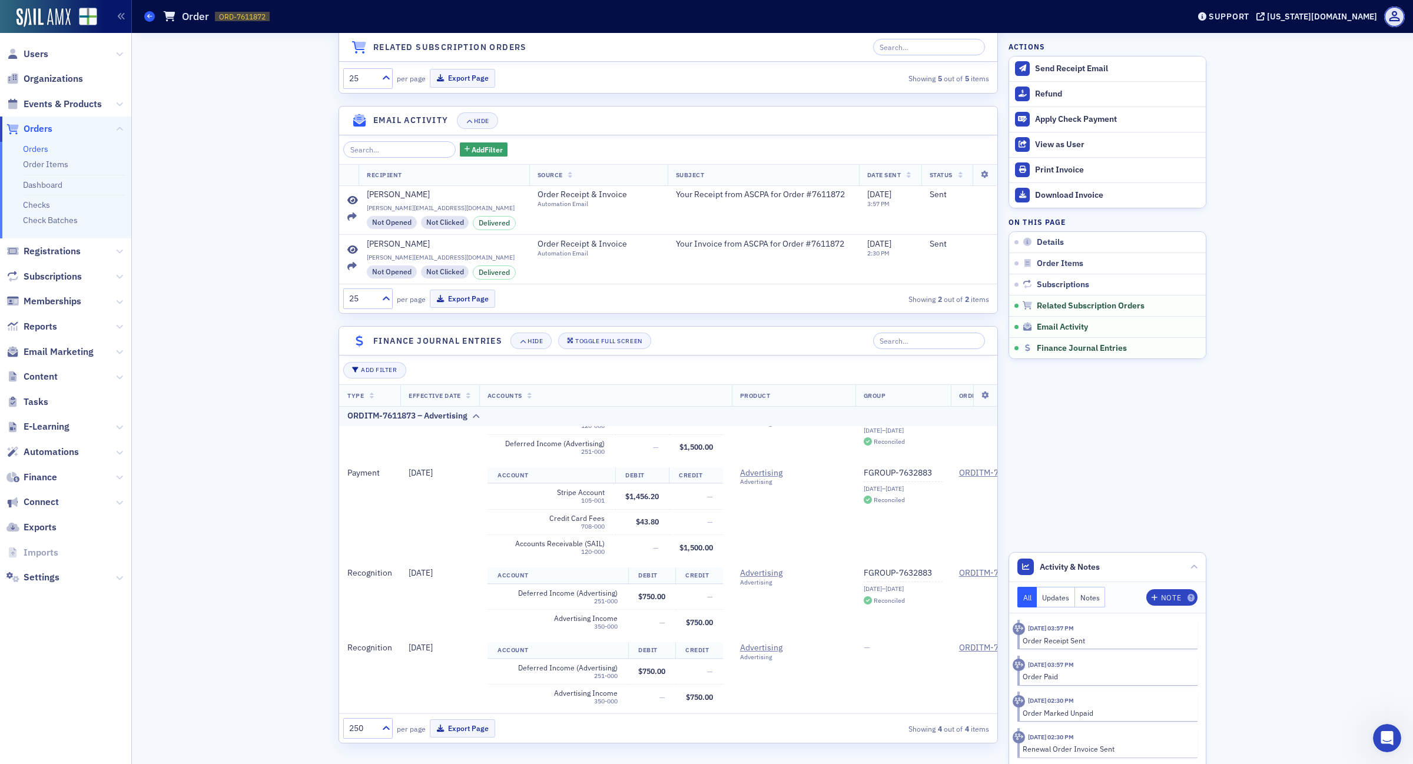
click at [145, 13] on span at bounding box center [149, 16] width 11 height 11
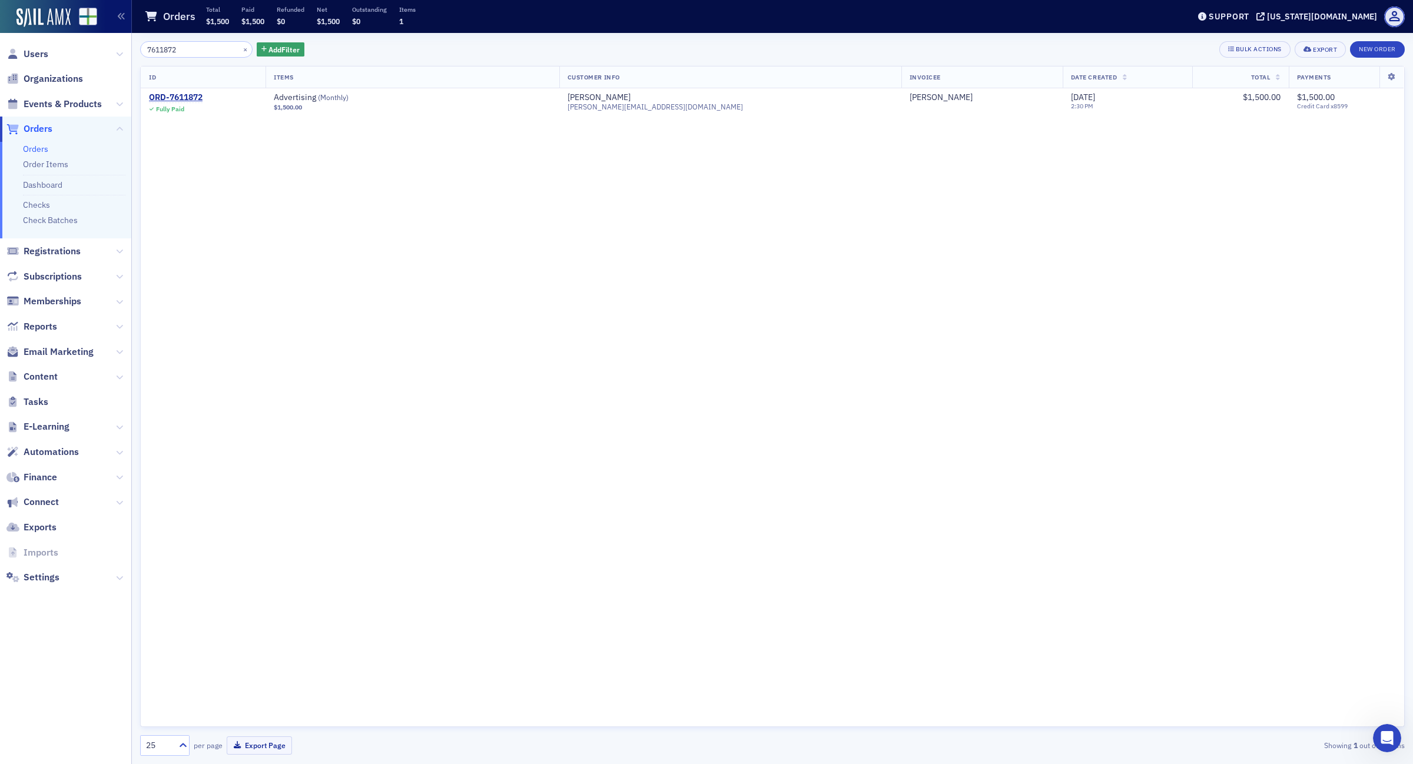
drag, startPoint x: 201, startPoint y: 51, endPoint x: 66, endPoint y: 45, distance: 135.6
click at [74, 42] on div "Users Organizations Events & Products Orders Orders Order Items Dashboard Check…" at bounding box center [706, 382] width 1413 height 764
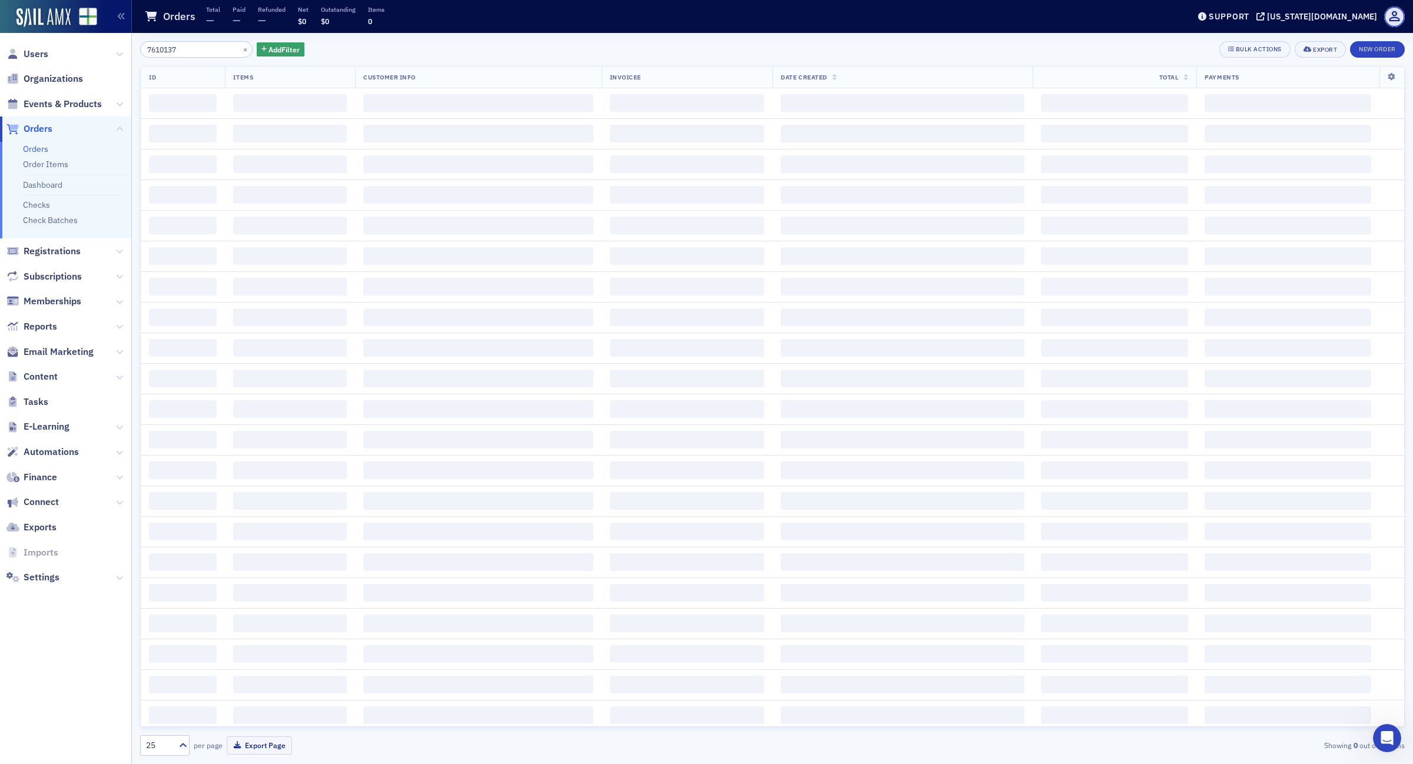
type input "7610137"
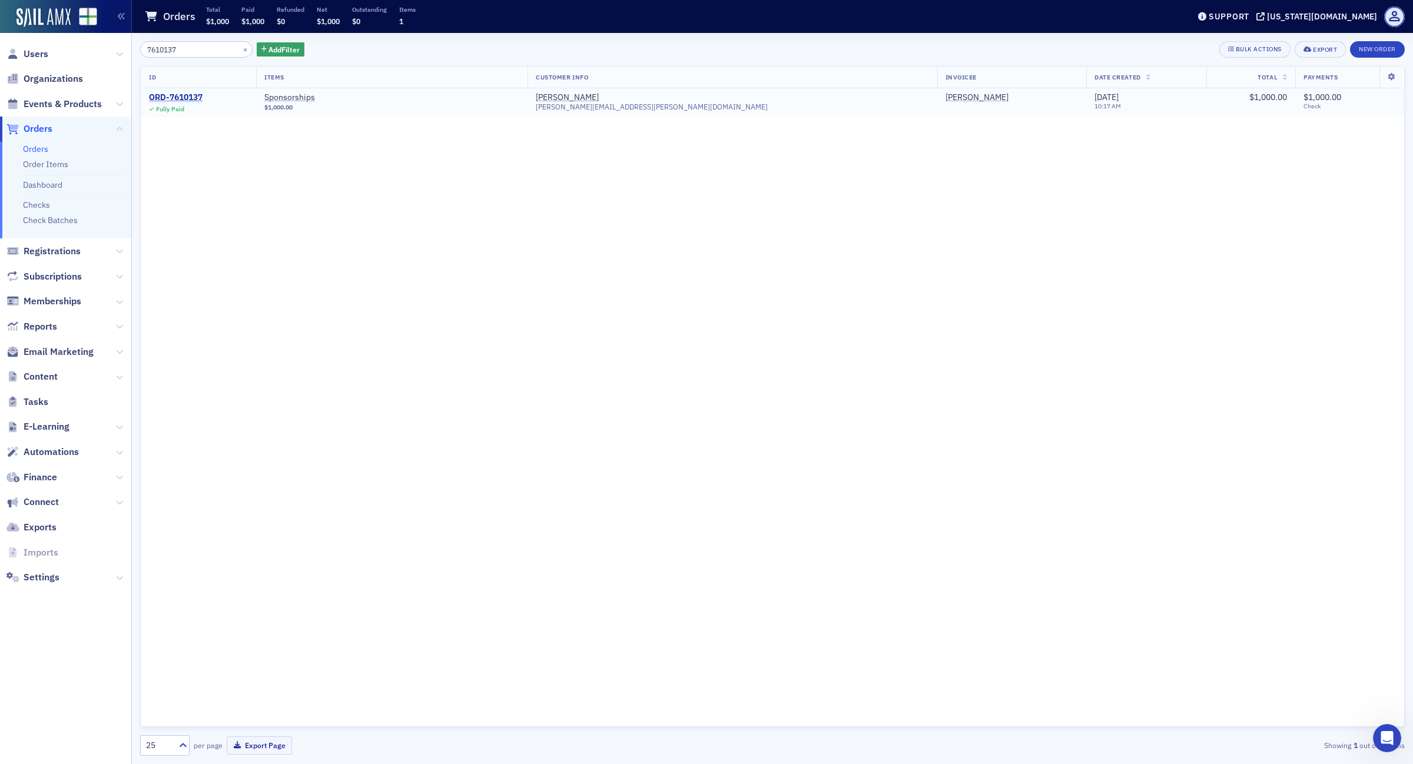
click at [177, 97] on div "ORD-7610137" at bounding box center [176, 97] width 54 height 11
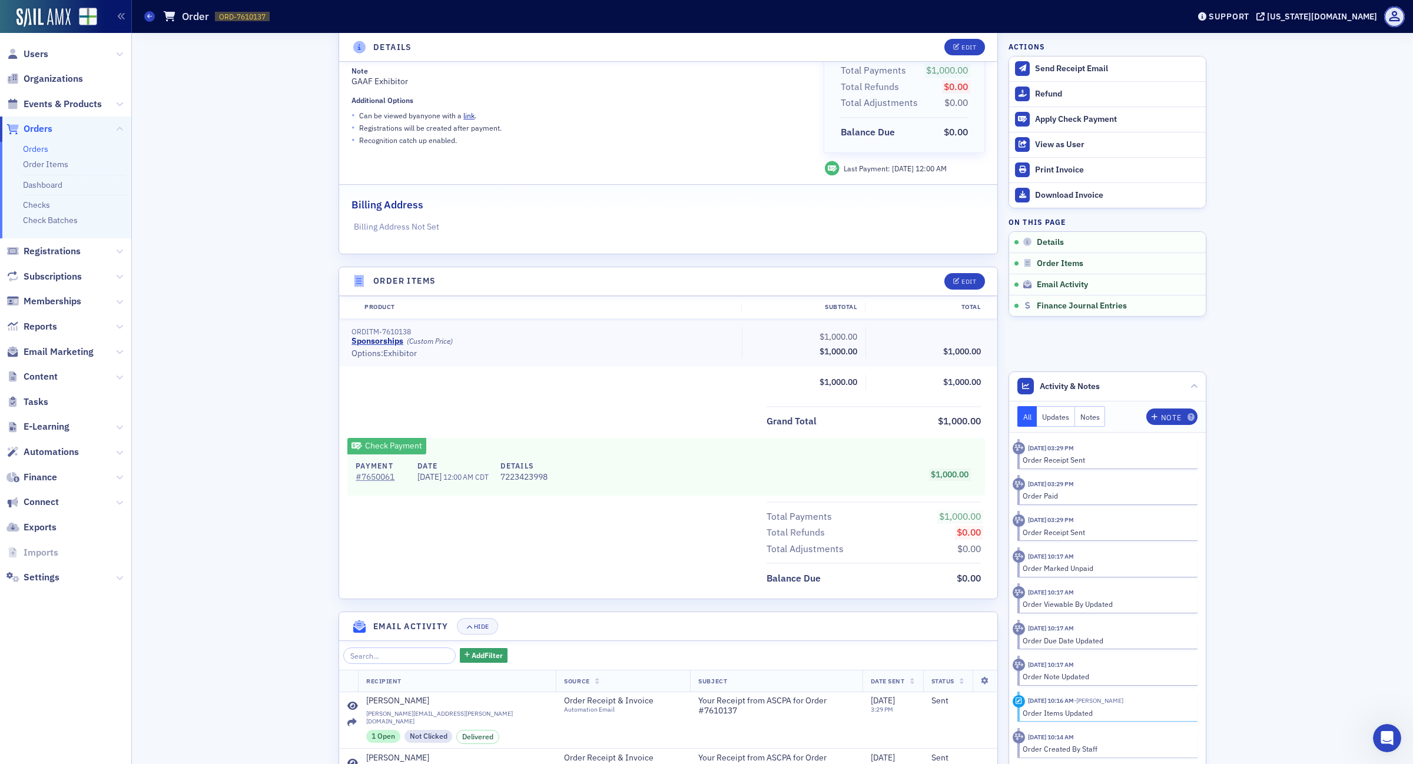
scroll to position [266, 0]
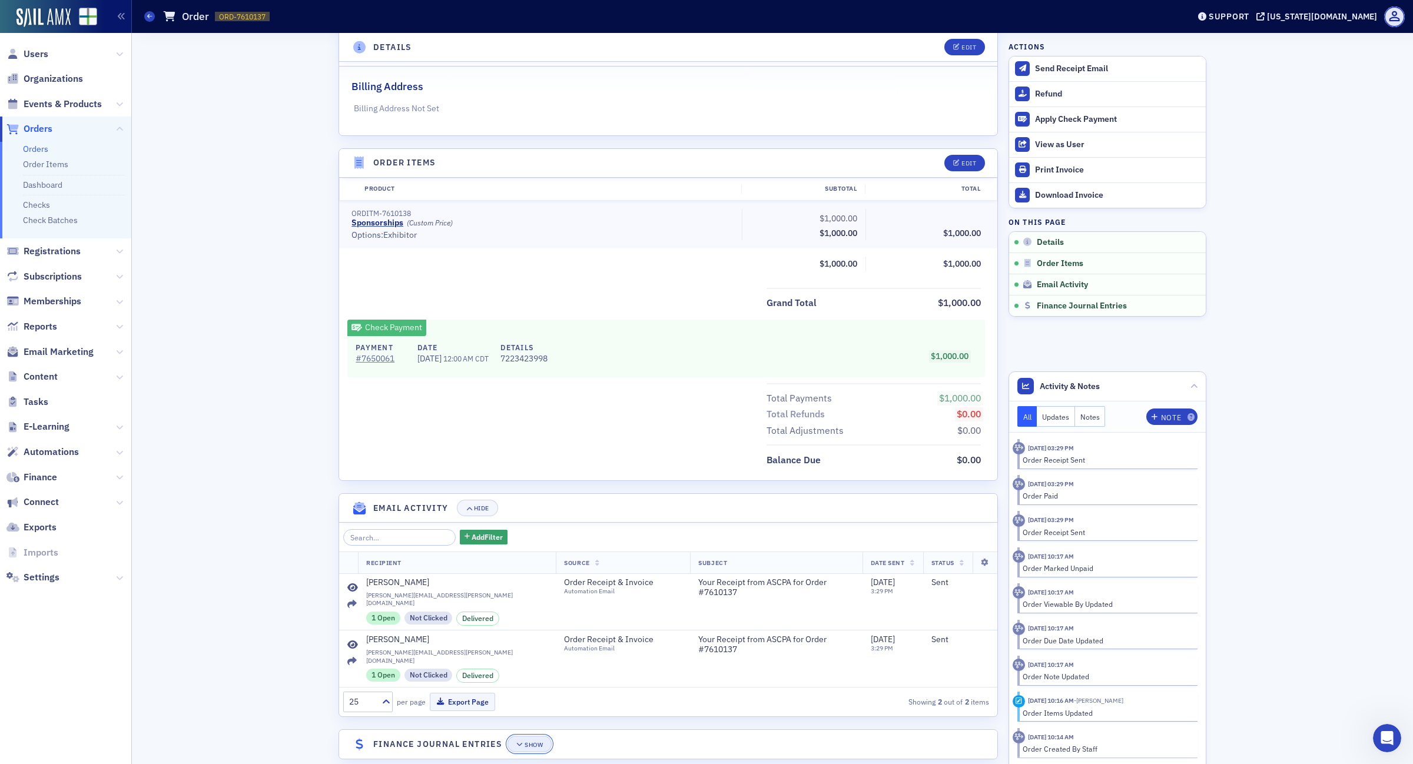
click at [525, 742] on div "Show" at bounding box center [534, 745] width 18 height 6
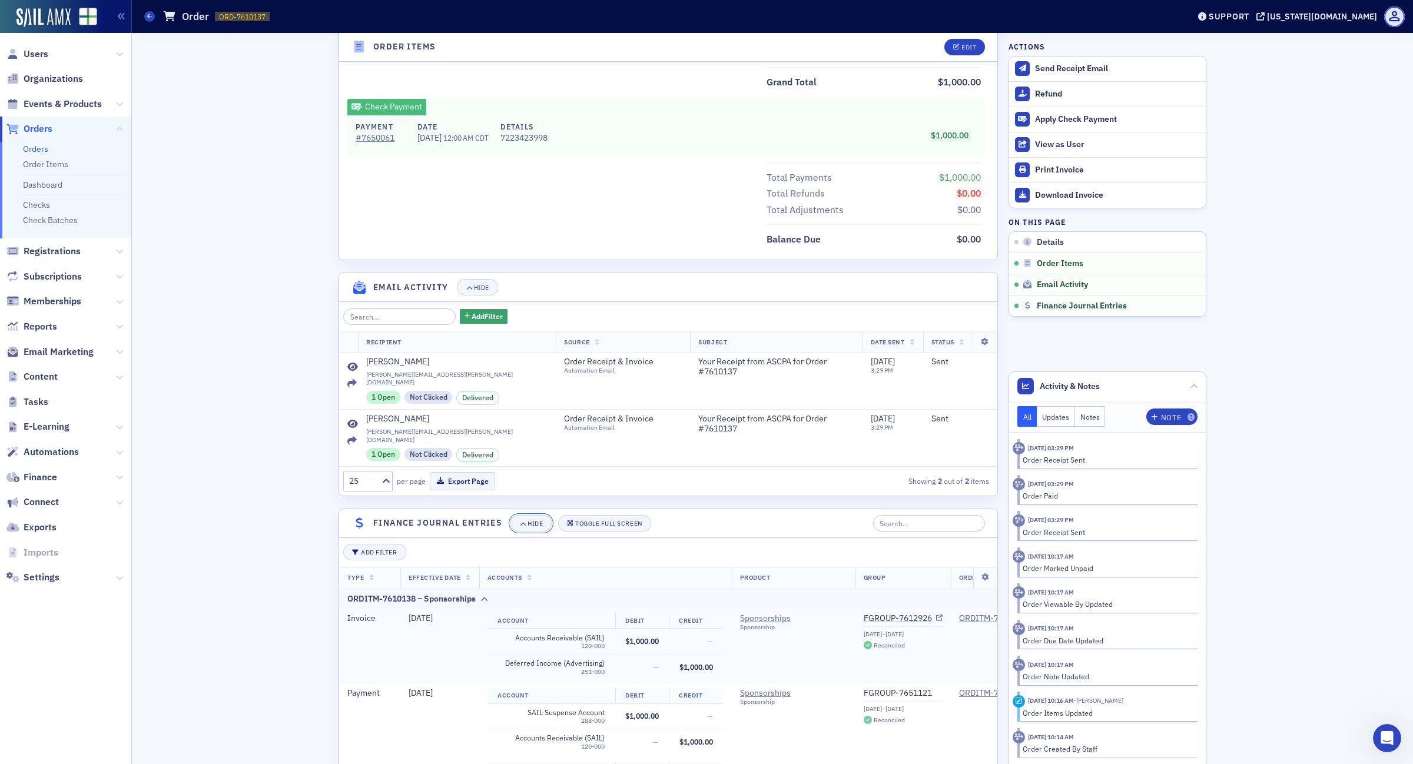
scroll to position [602, 0]
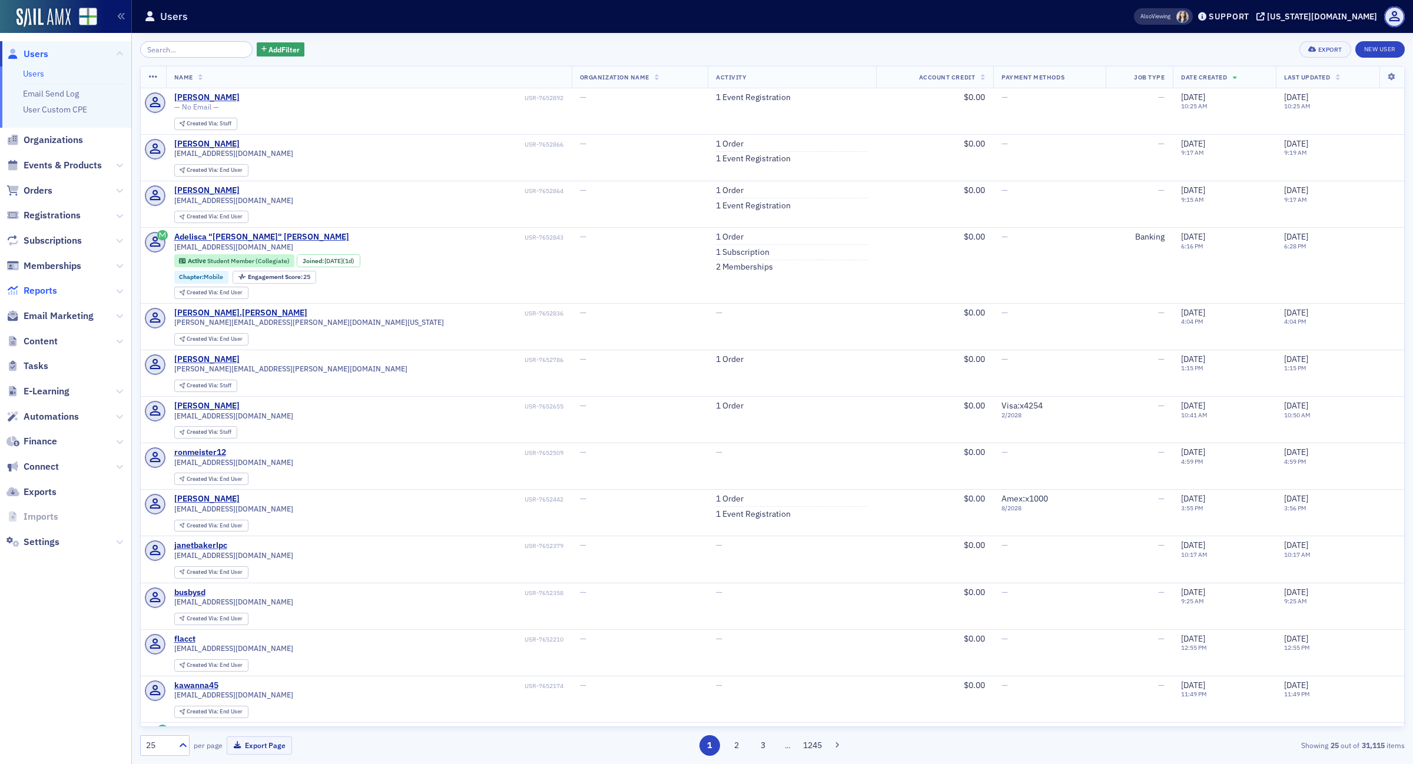
click at [31, 287] on span "Reports" at bounding box center [41, 290] width 34 height 13
